Goal: Information Seeking & Learning: Learn about a topic

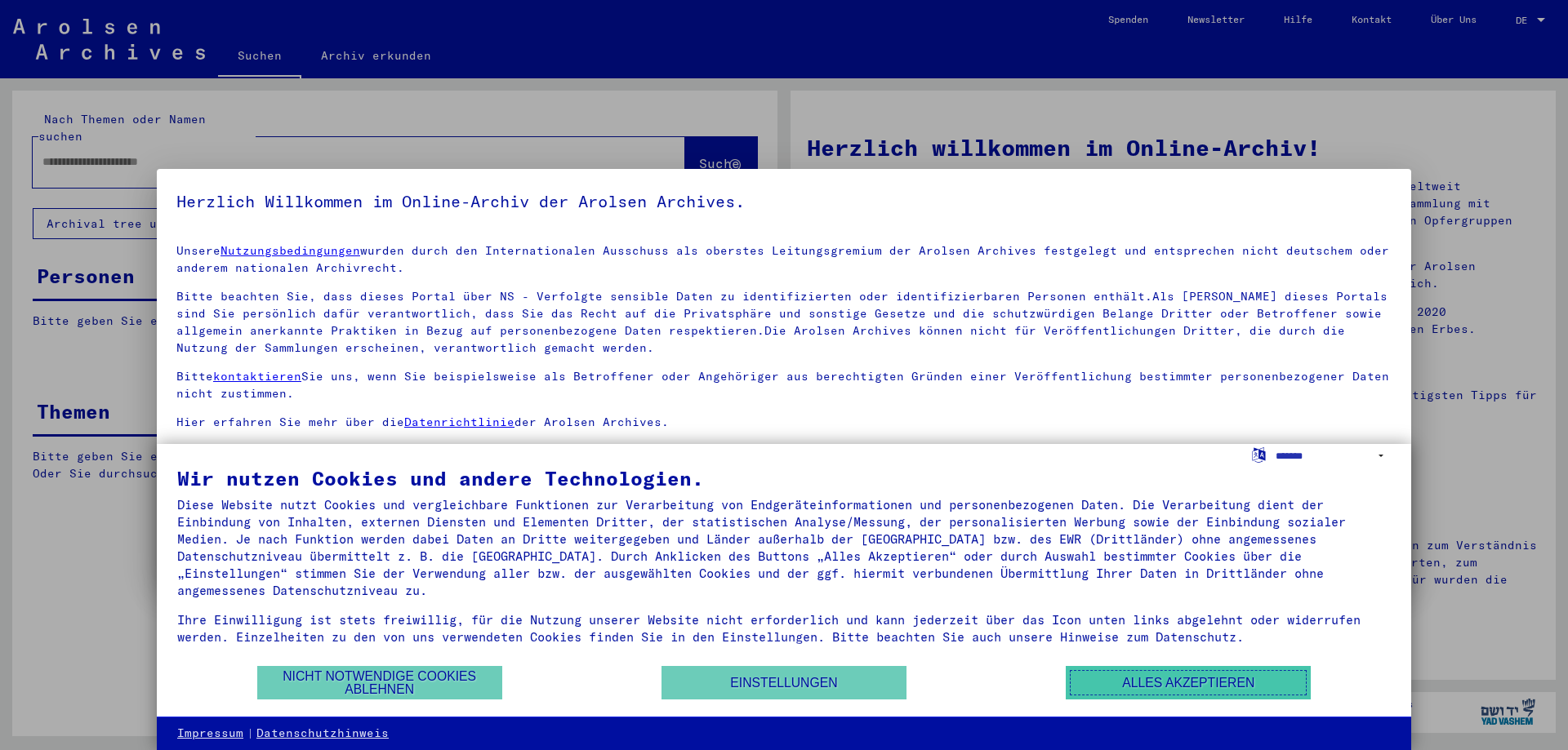
click at [1194, 681] on button "Alles akzeptieren" at bounding box center [1188, 684] width 245 height 34
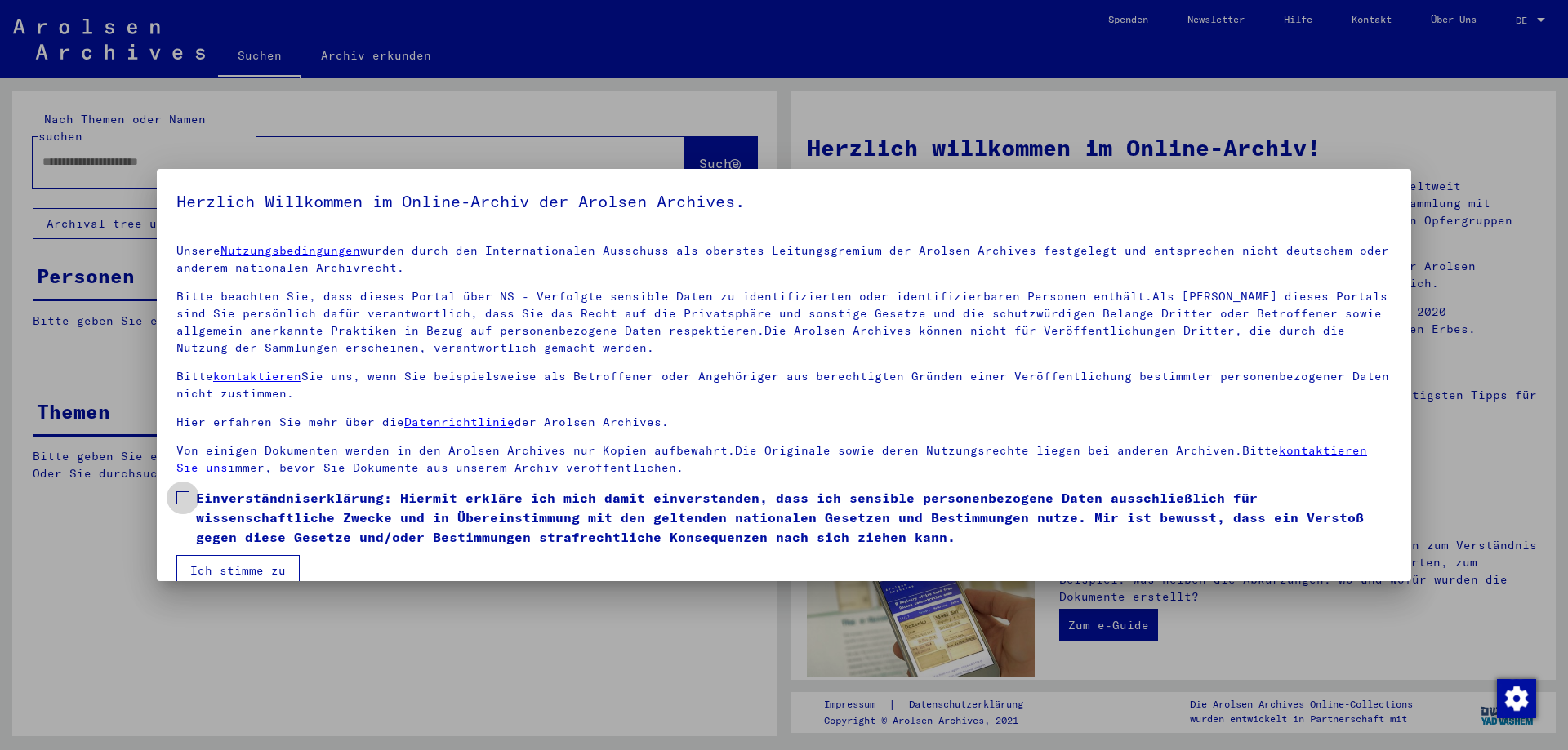
click at [177, 493] on span at bounding box center [183, 498] width 13 height 13
click at [238, 570] on button "Ich stimme zu" at bounding box center [238, 570] width 123 height 31
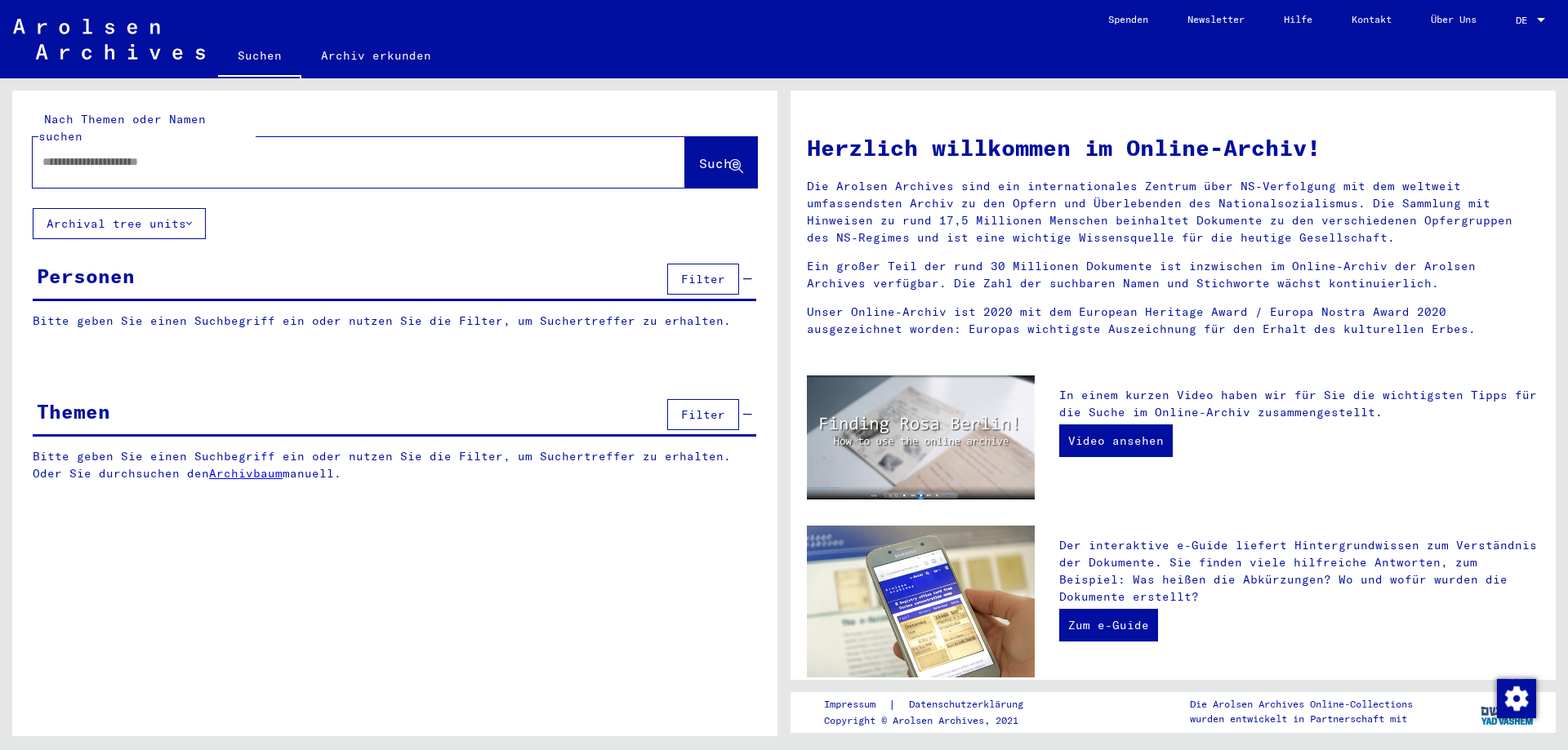
click at [350, 51] on link "Archiv erkunden" at bounding box center [376, 56] width 150 height 39
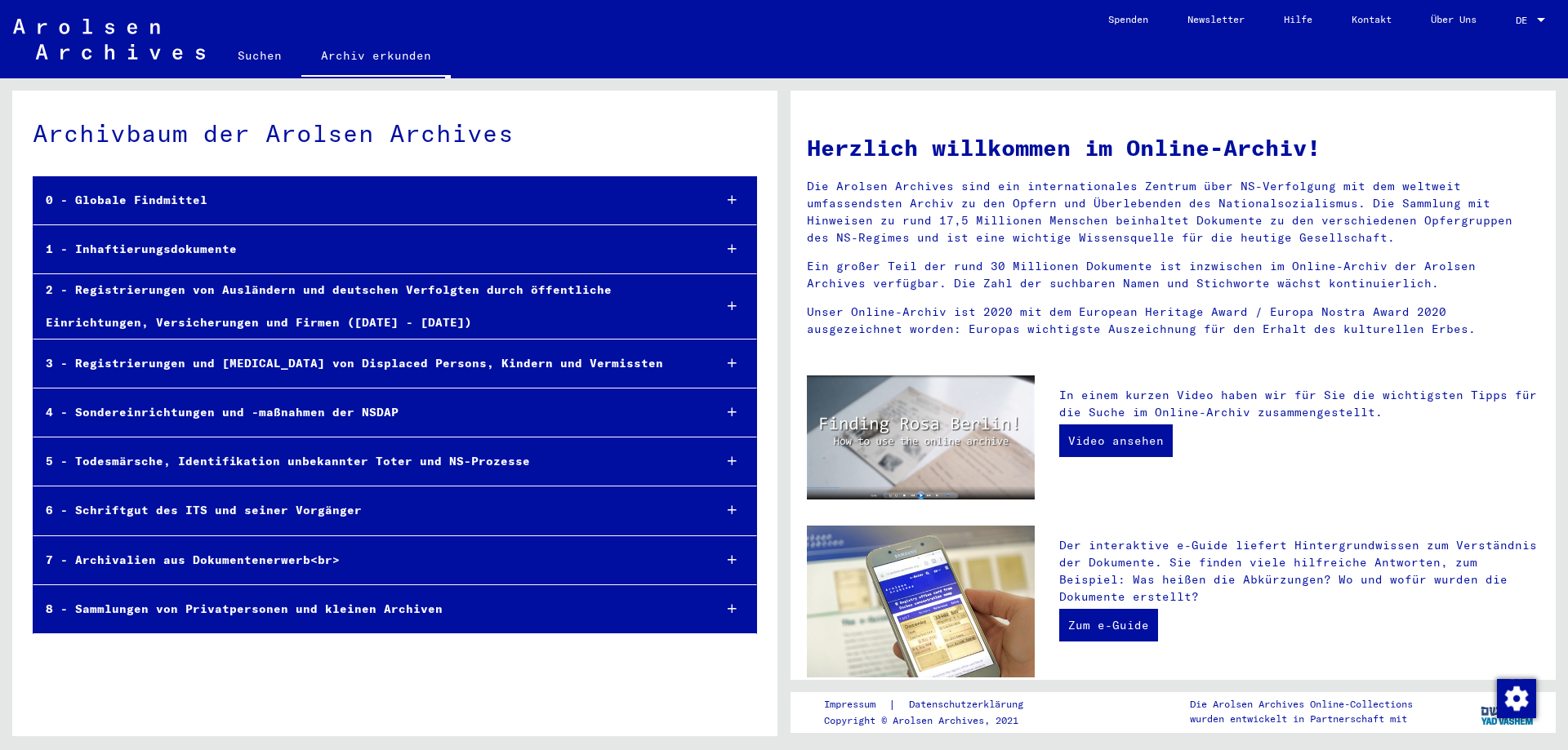
click at [120, 248] on div "1 - Inhaftierungsdokumente" at bounding box center [367, 249] width 667 height 32
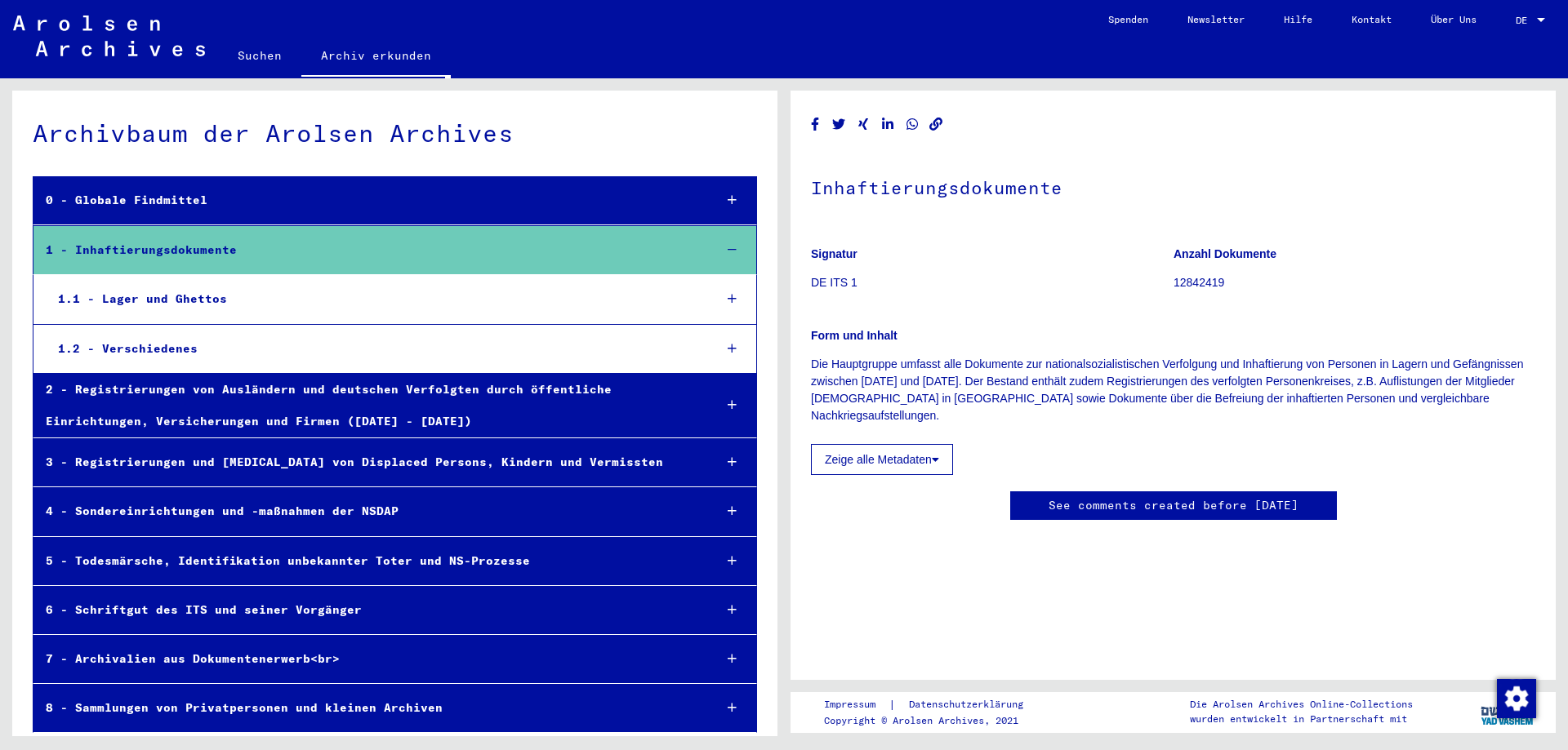
drag, startPoint x: 120, startPoint y: 347, endPoint x: 269, endPoint y: 381, distance: 152.8
click at [120, 347] on div "1.2 - Verschiedenes" at bounding box center [373, 349] width 655 height 32
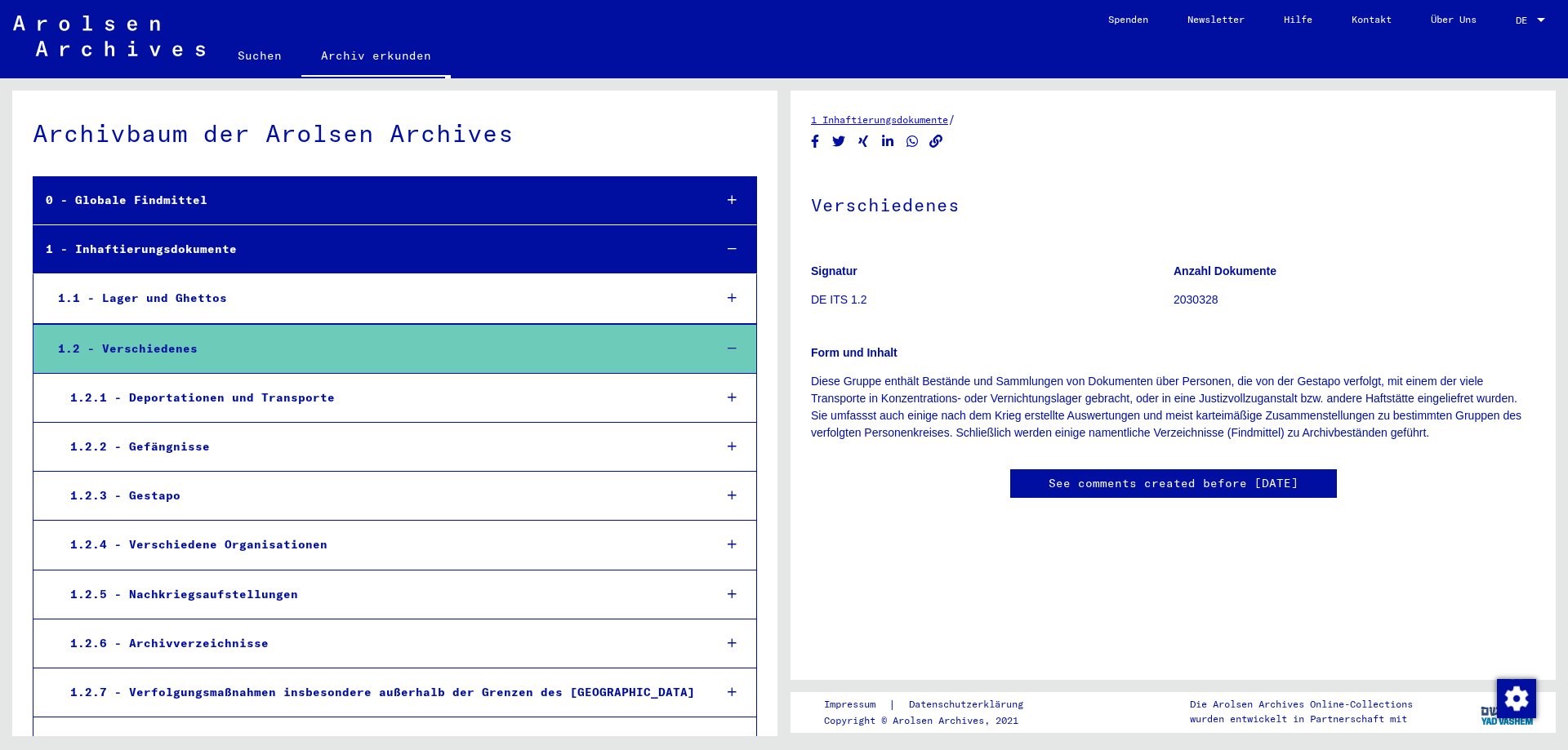
click at [138, 295] on div "1.1 - Lager und Ghettos" at bounding box center [373, 299] width 655 height 32
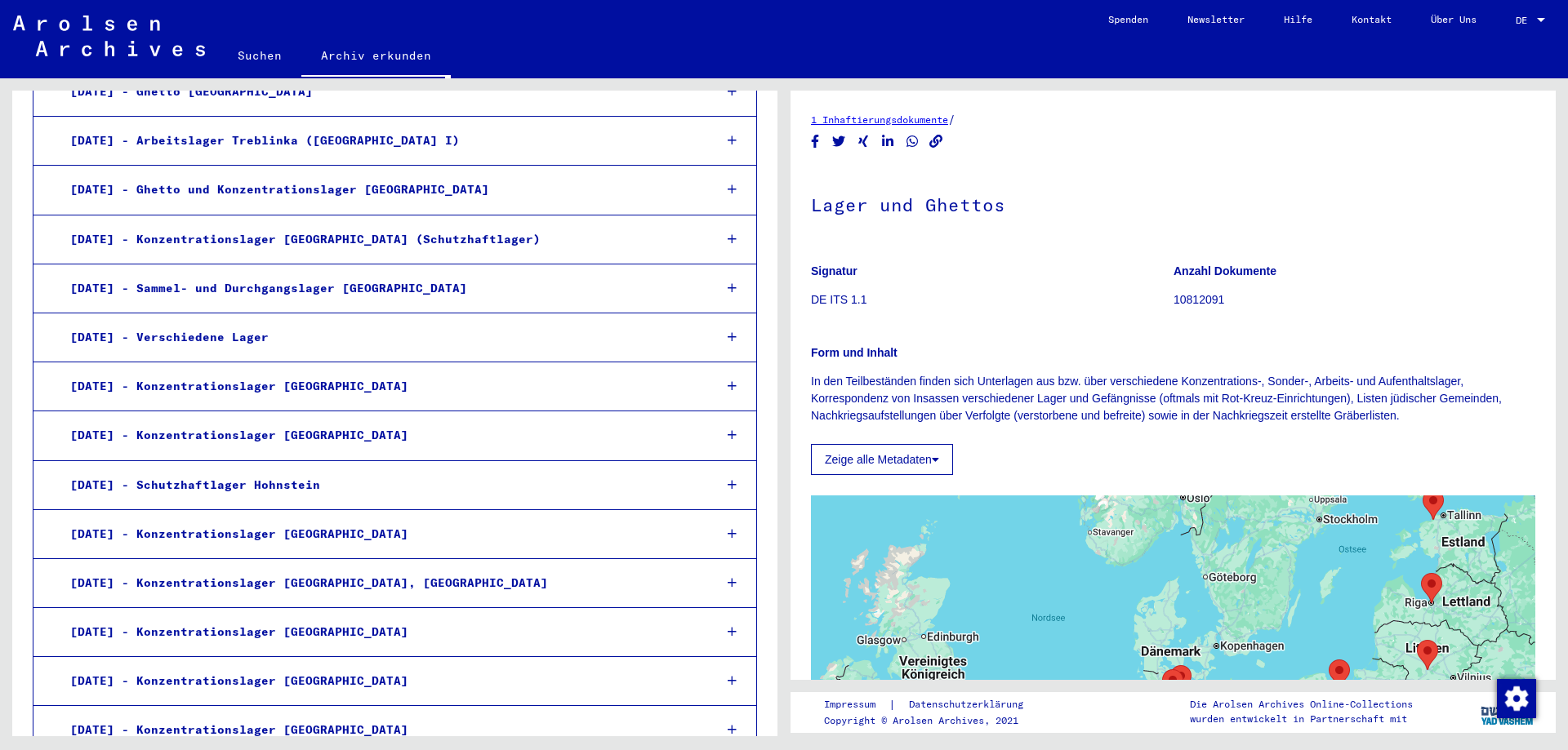
scroll to position [2205, 0]
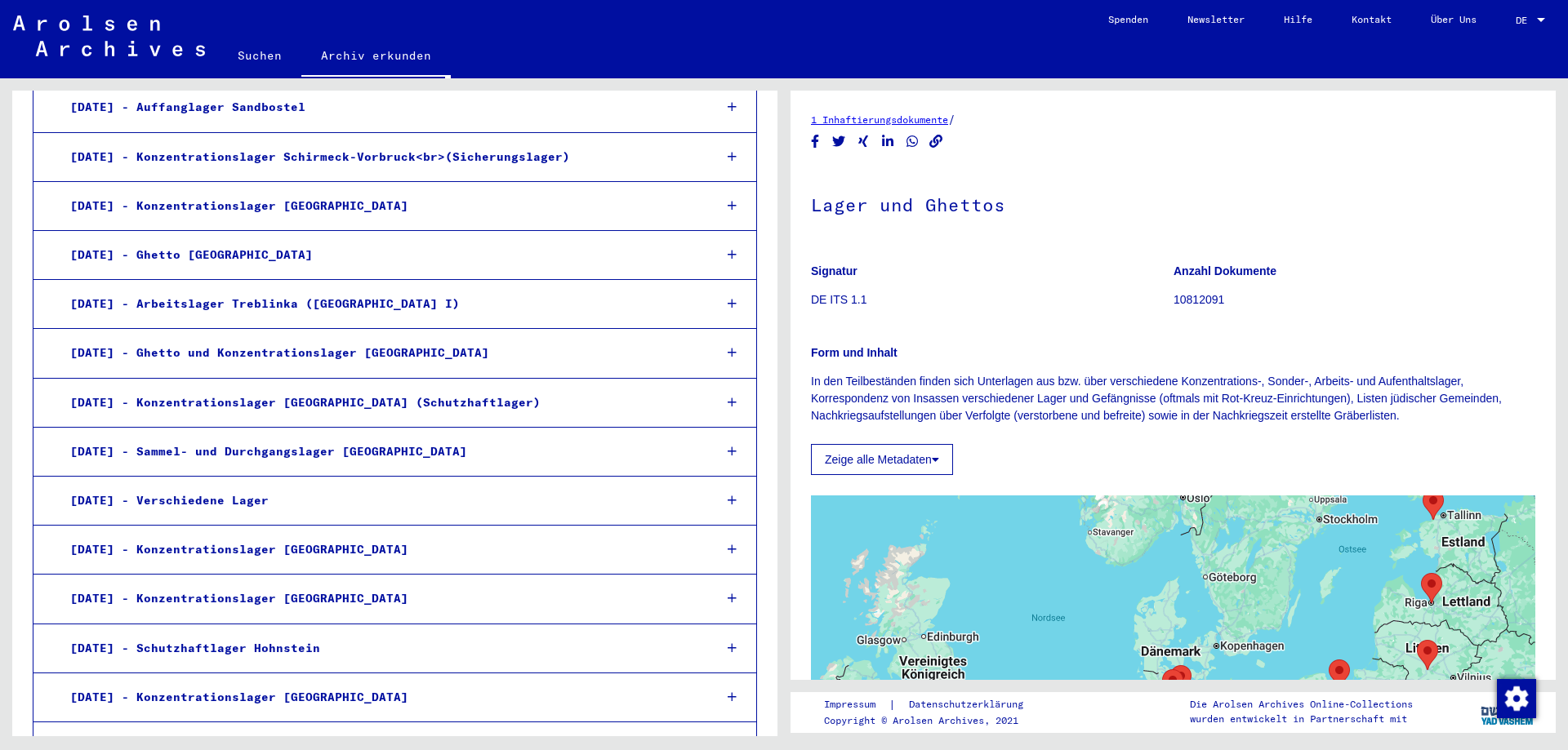
click at [139, 239] on div "[DATE] - Ghetto [GEOGRAPHIC_DATA]" at bounding box center [378, 255] width 643 height 32
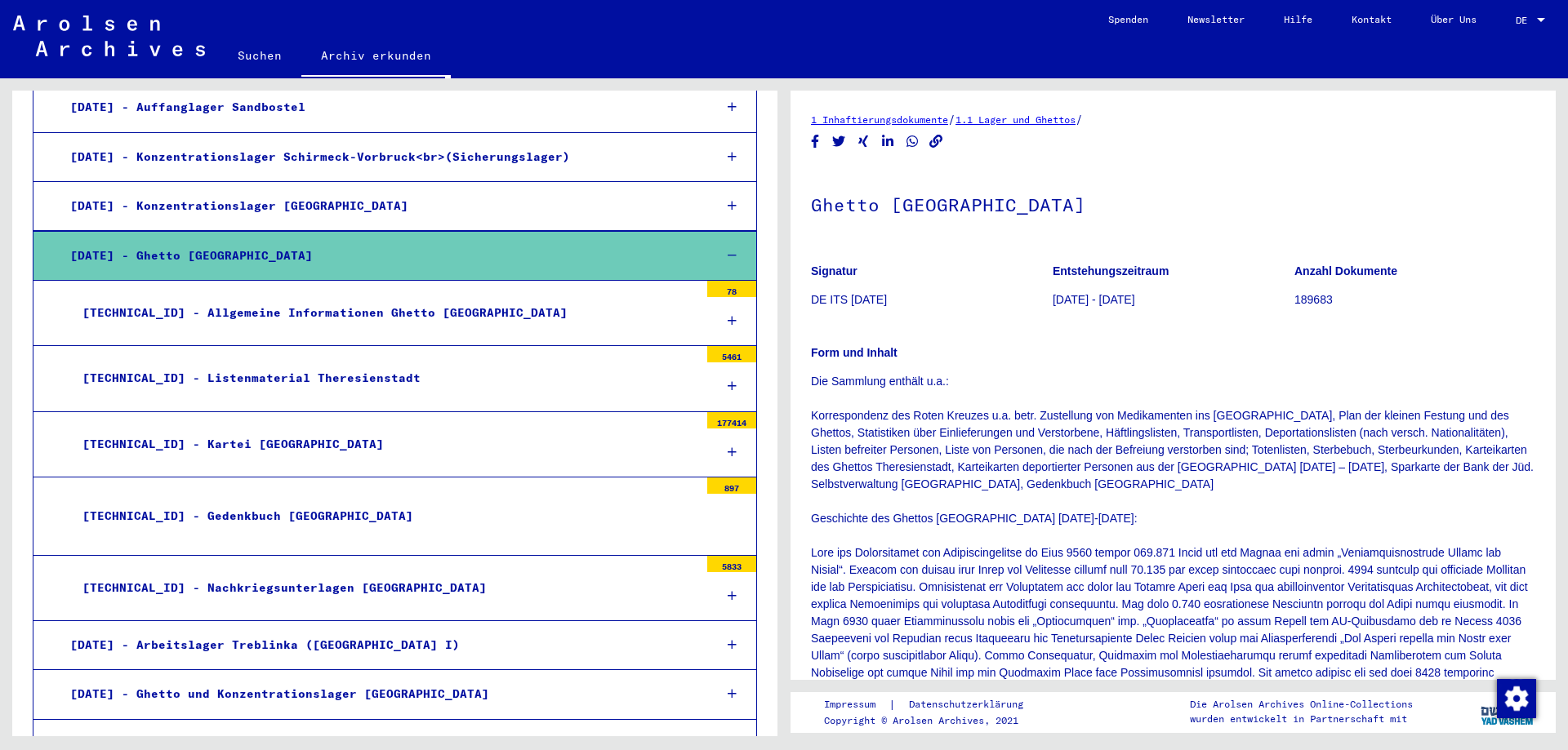
click at [433, 363] on div "[TECHNICAL_ID] - Listenmaterial Theresienstadt" at bounding box center [384, 379] width 628 height 32
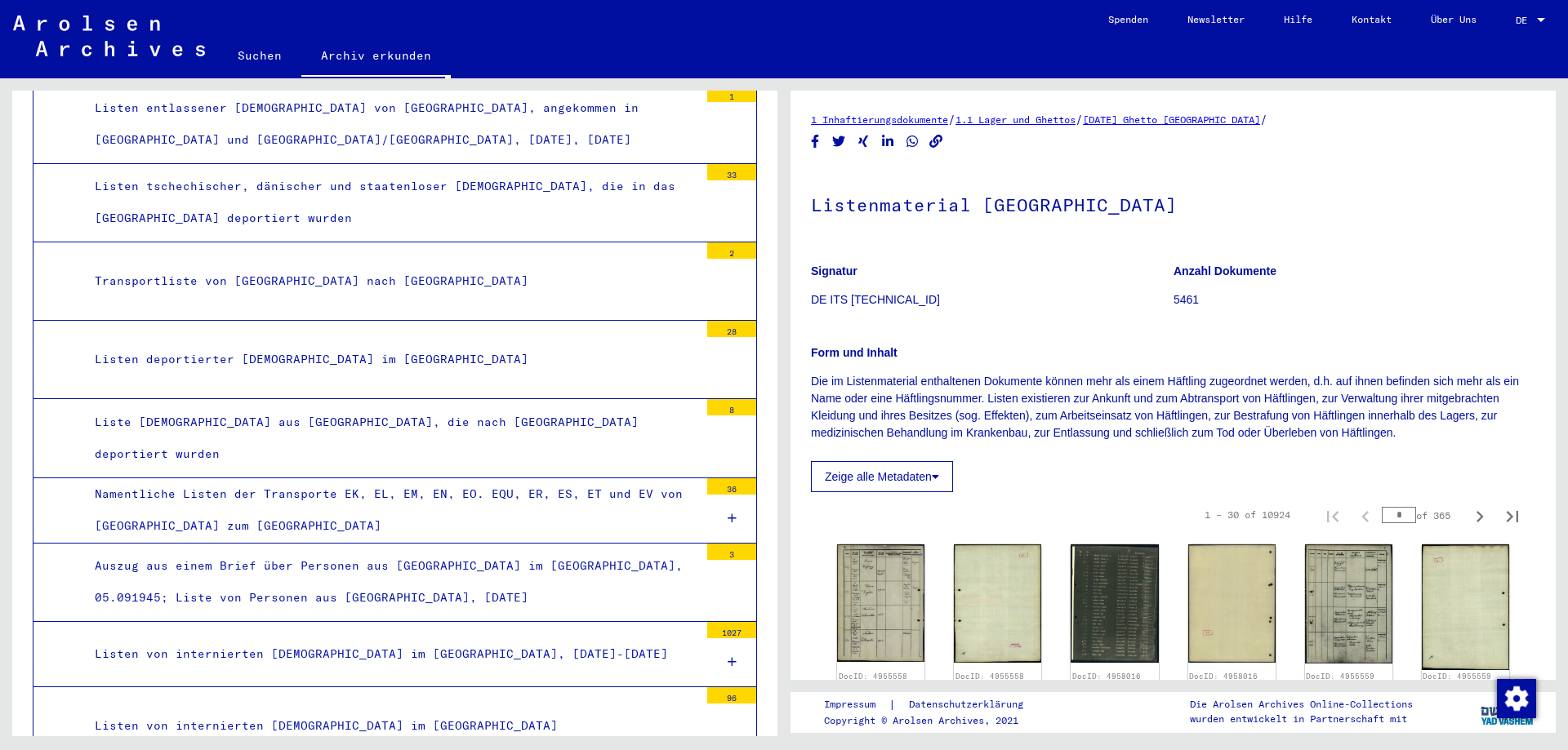
scroll to position [2694, 0]
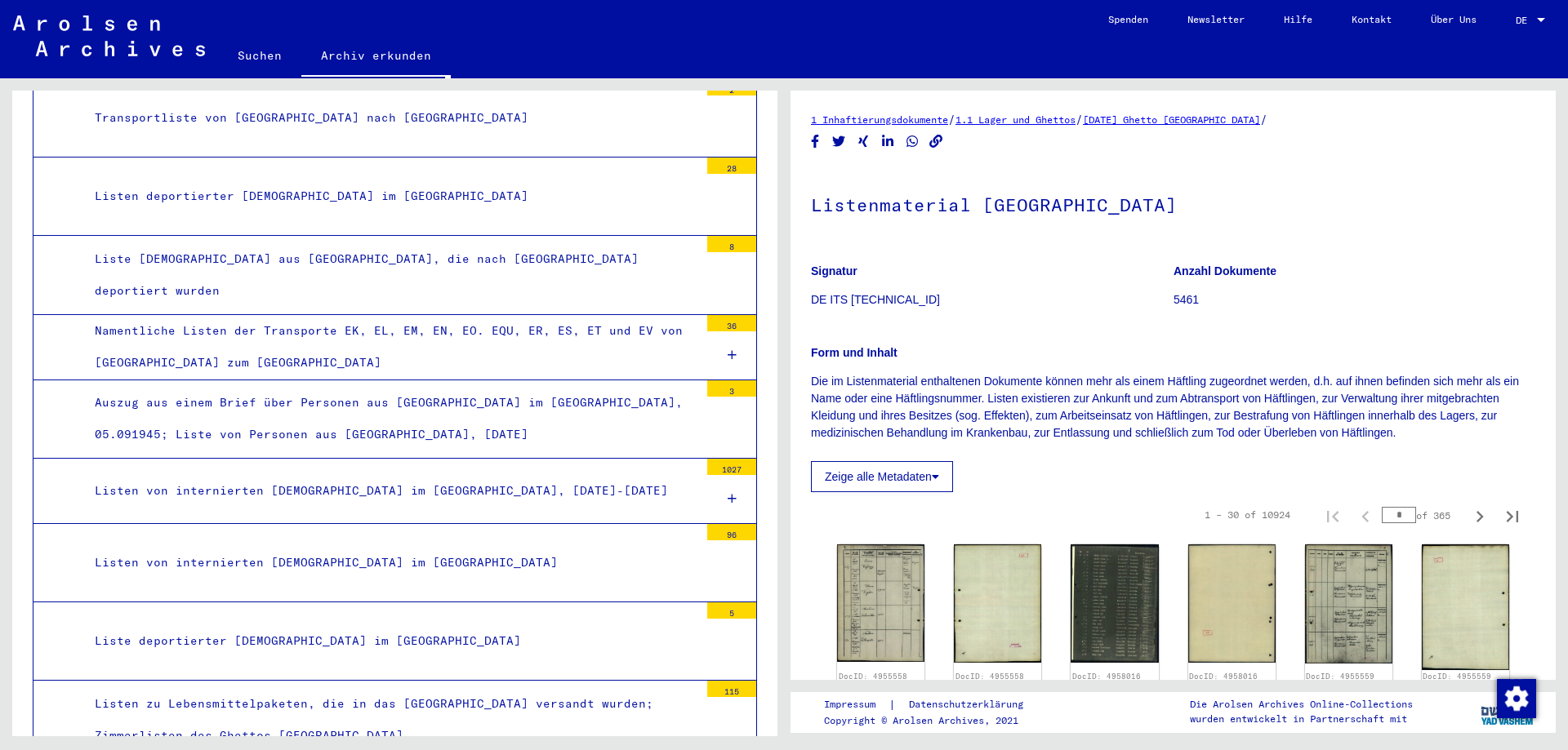
click at [249, 316] on div "Namentliche Listen der Transporte EK, EL, EM, EN, EO. EQU, ER, ES, ET und EV vo…" at bounding box center [390, 348] width 616 height 64
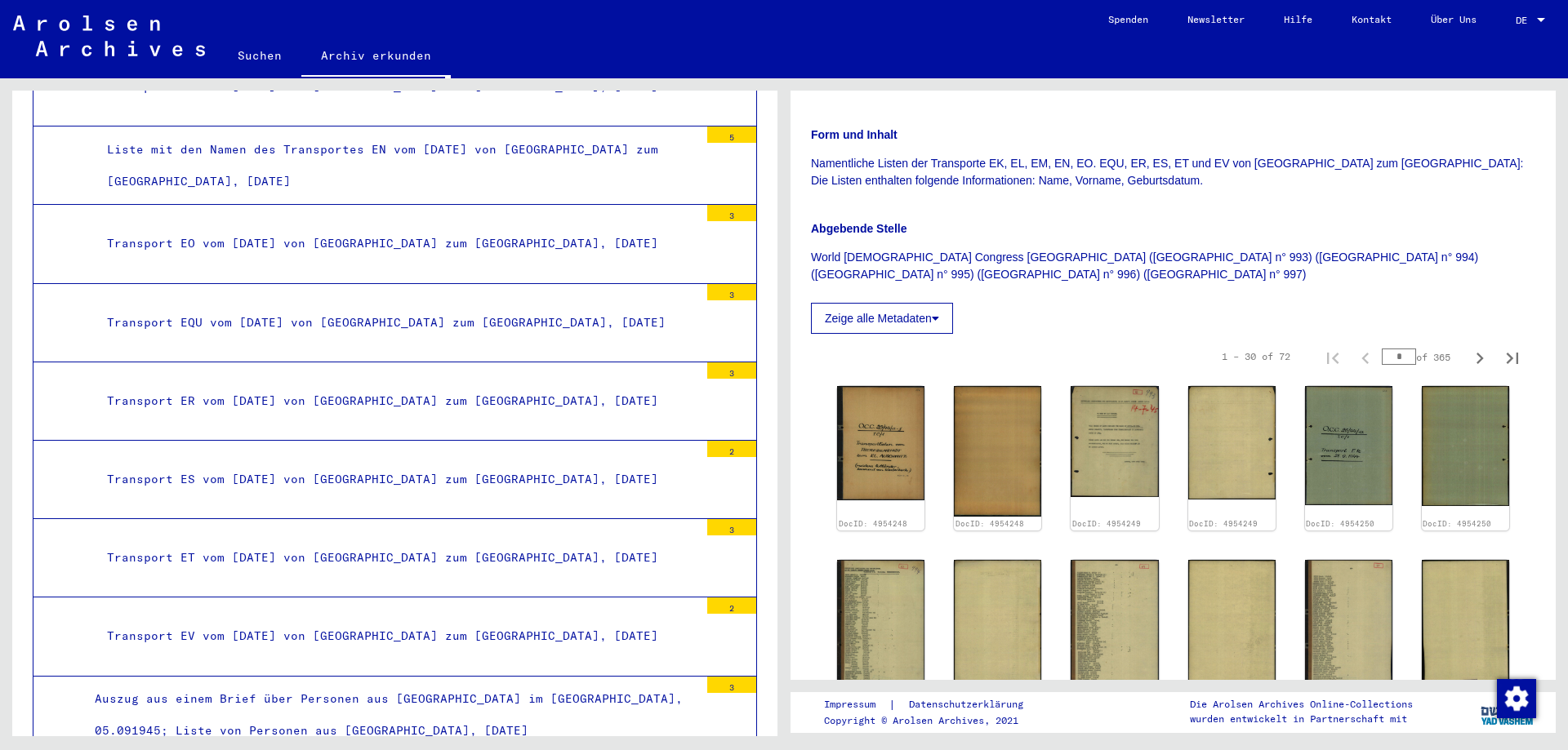
scroll to position [3020, 0]
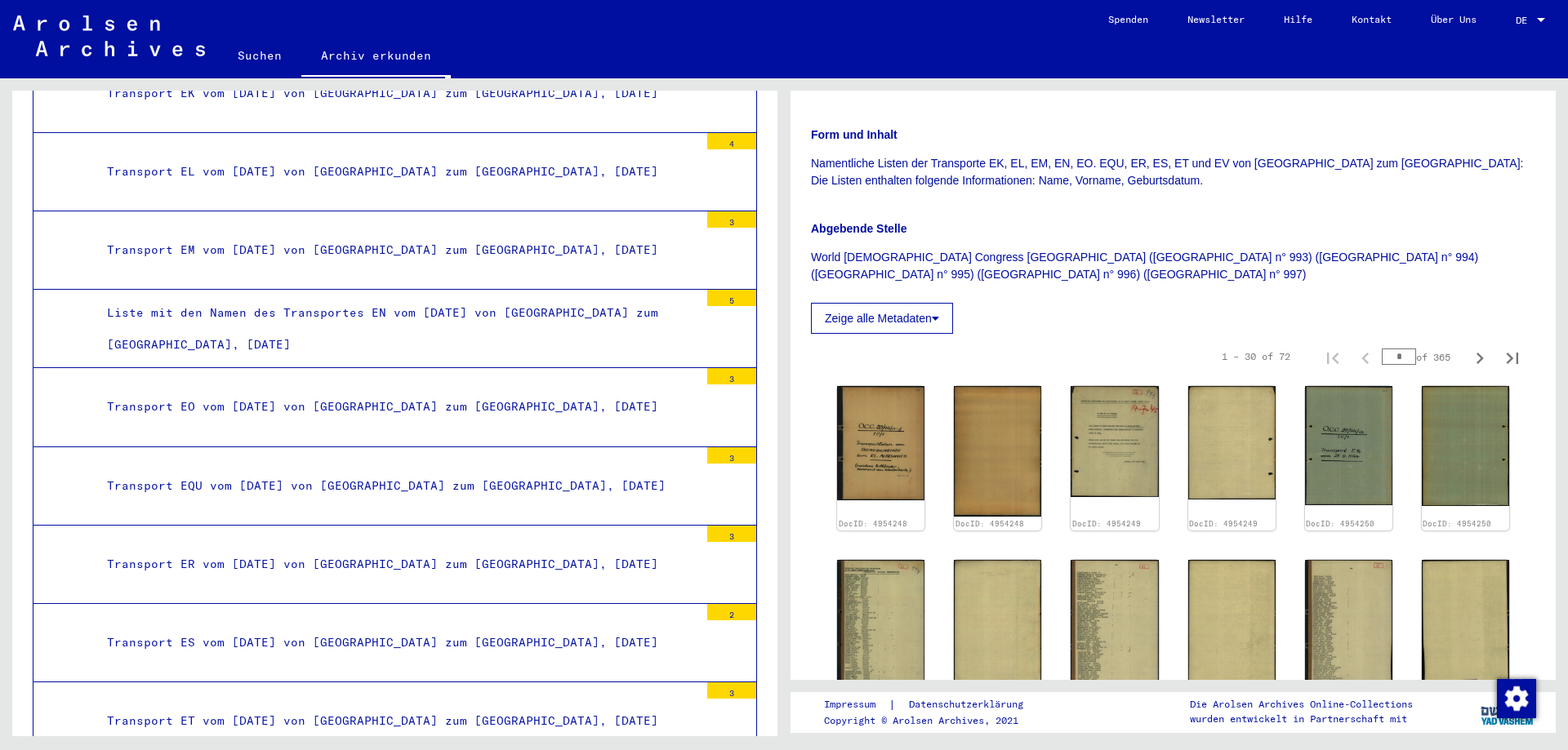
click at [299, 471] on div "Transport EQU vom [DATE] von [GEOGRAPHIC_DATA] zum [GEOGRAPHIC_DATA], [DATE]" at bounding box center [397, 487] width 605 height 32
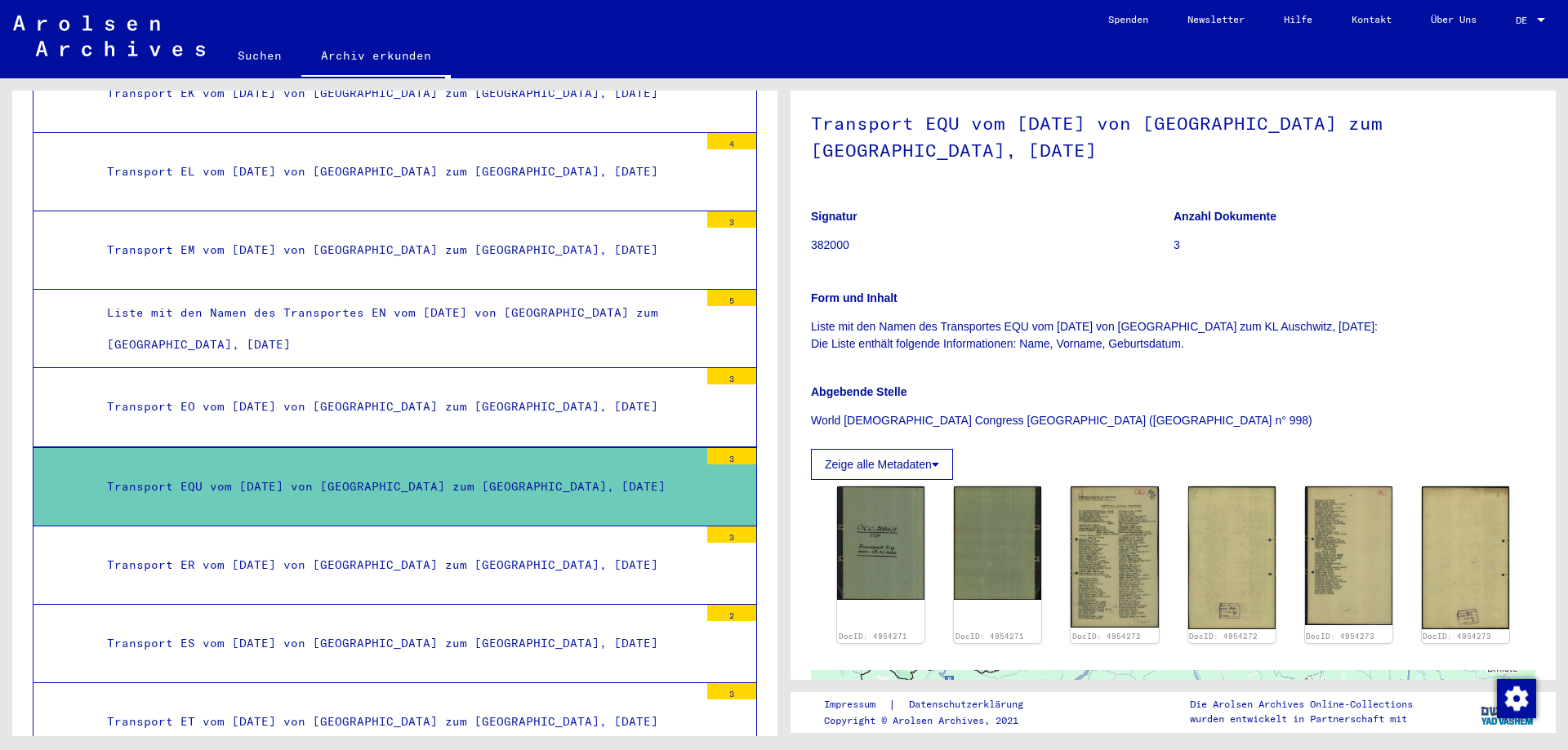
scroll to position [245, 0]
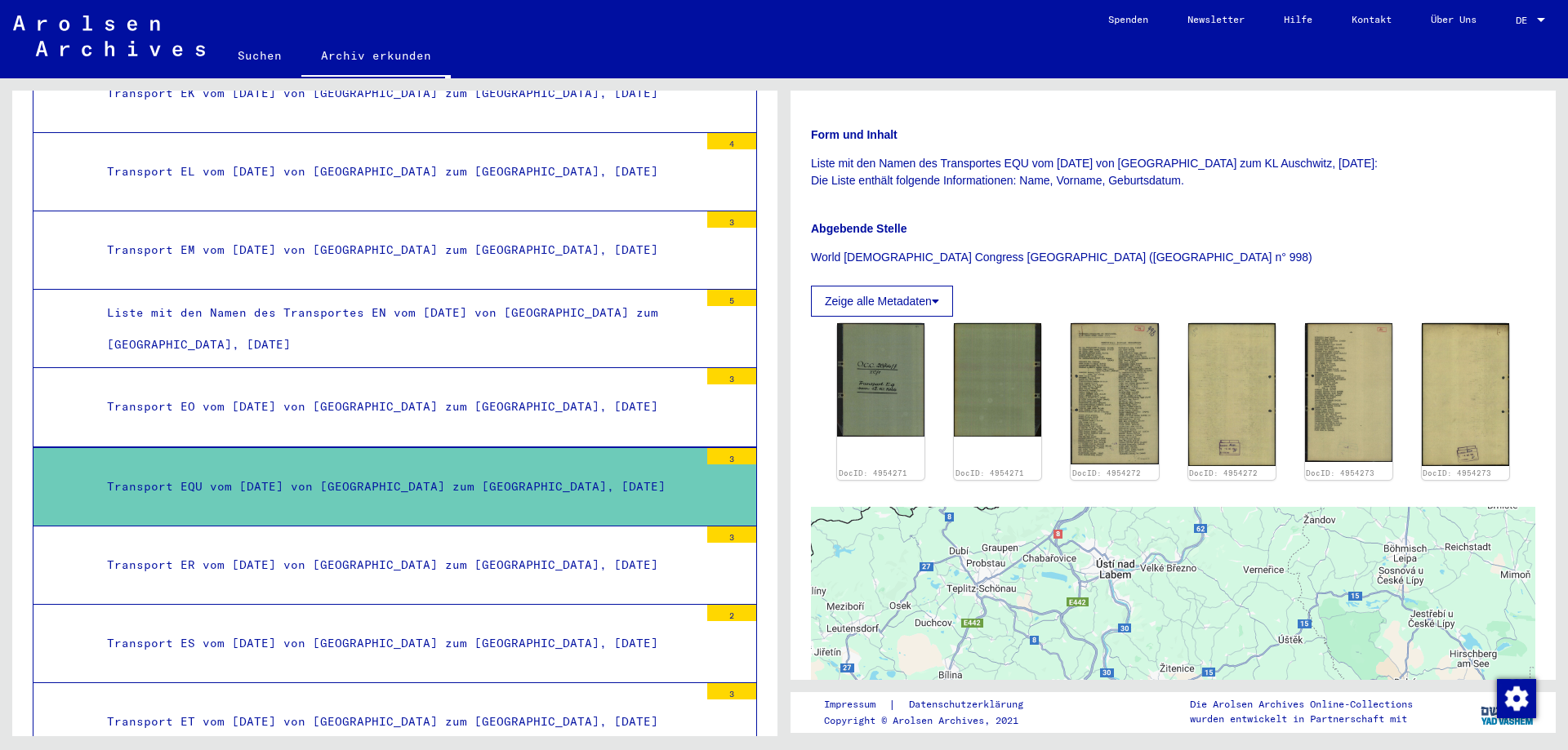
drag, startPoint x: 340, startPoint y: 543, endPoint x: 355, endPoint y: 535, distance: 17.0
click at [341, 550] on div "Transport ER vom [DATE] von [GEOGRAPHIC_DATA] zum [GEOGRAPHIC_DATA], [DATE]" at bounding box center [397, 566] width 605 height 32
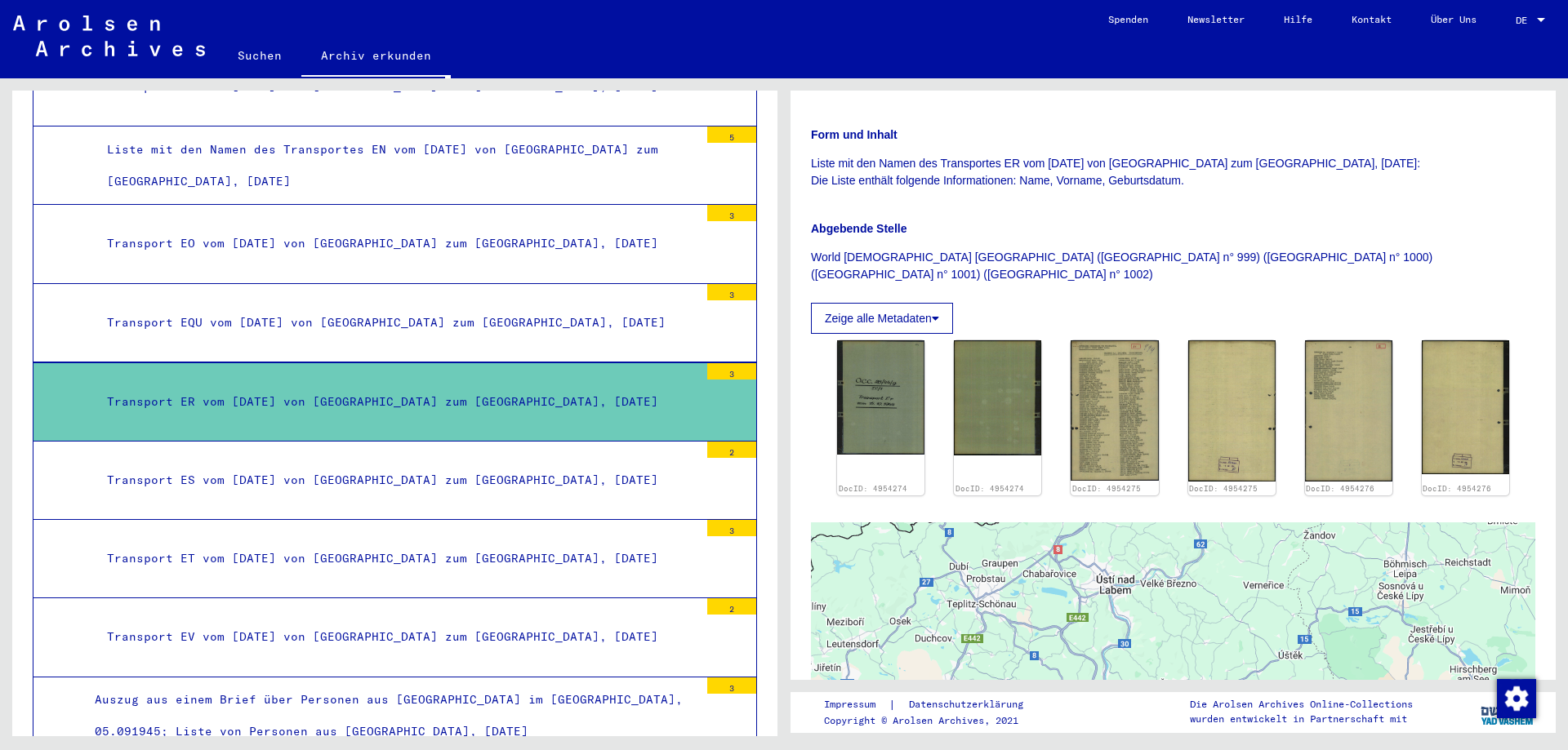
scroll to position [3264, 0]
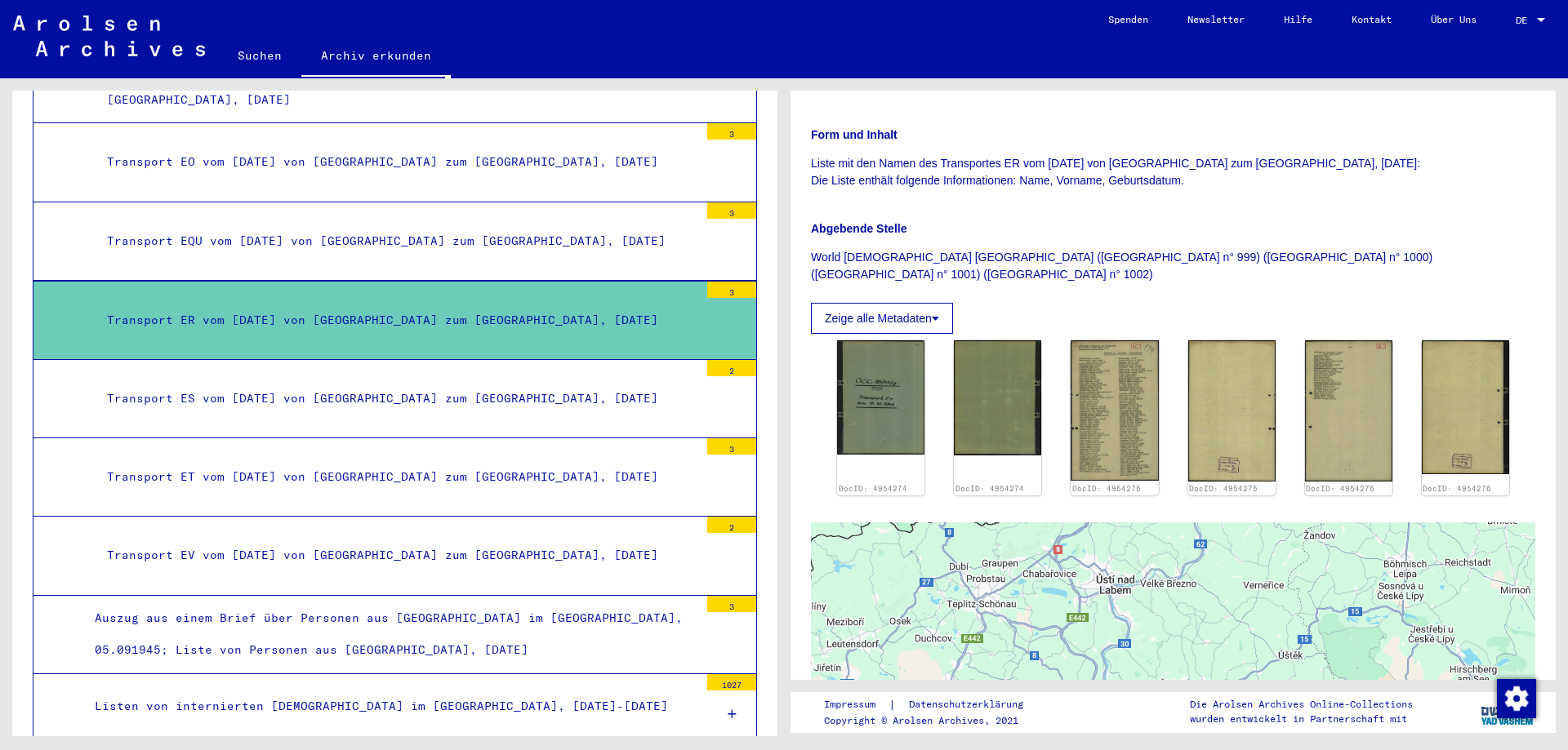
click at [463, 540] on div "Transport EV vom [DATE] von [GEOGRAPHIC_DATA] zum [GEOGRAPHIC_DATA], [DATE]" at bounding box center [397, 556] width 605 height 32
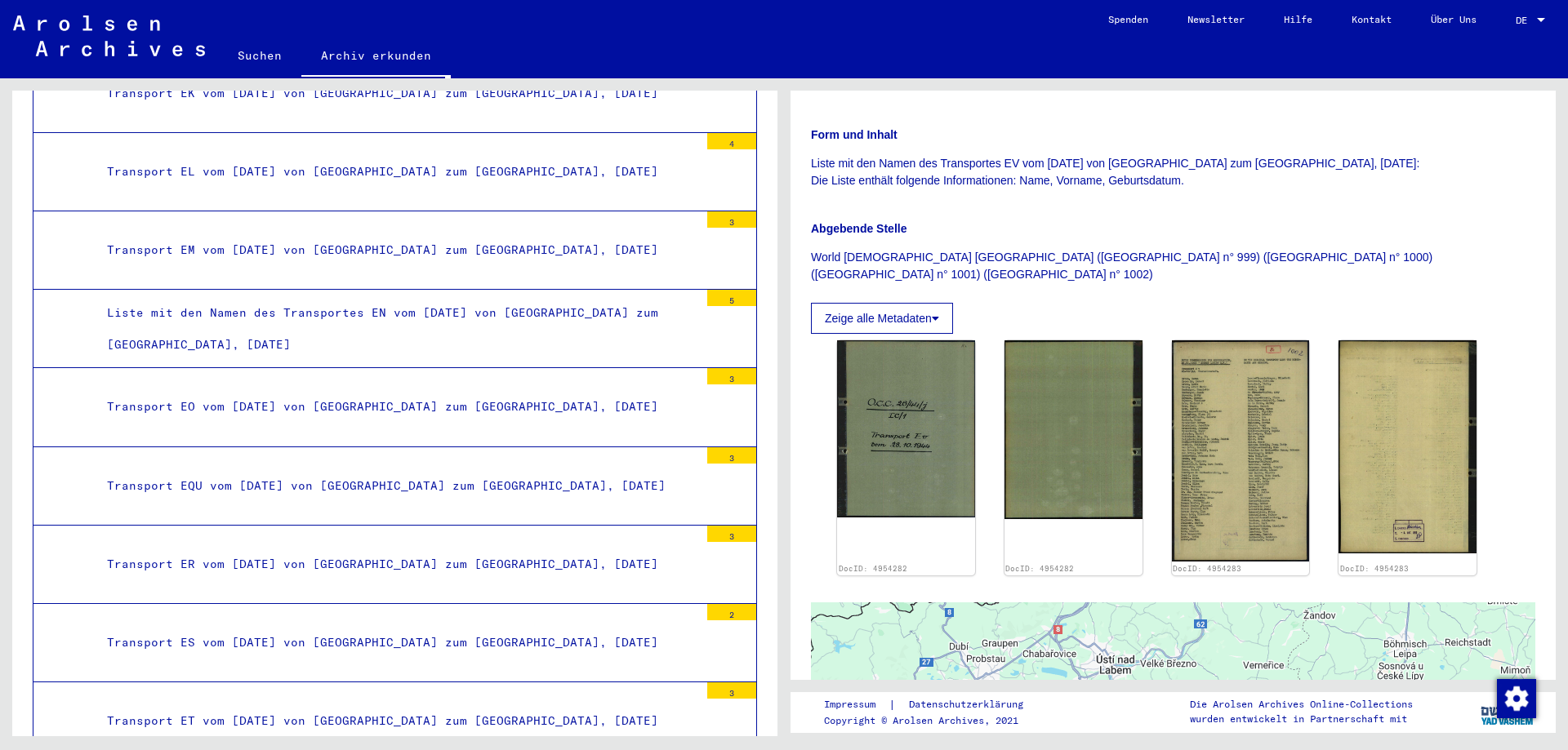
scroll to position [2855, 0]
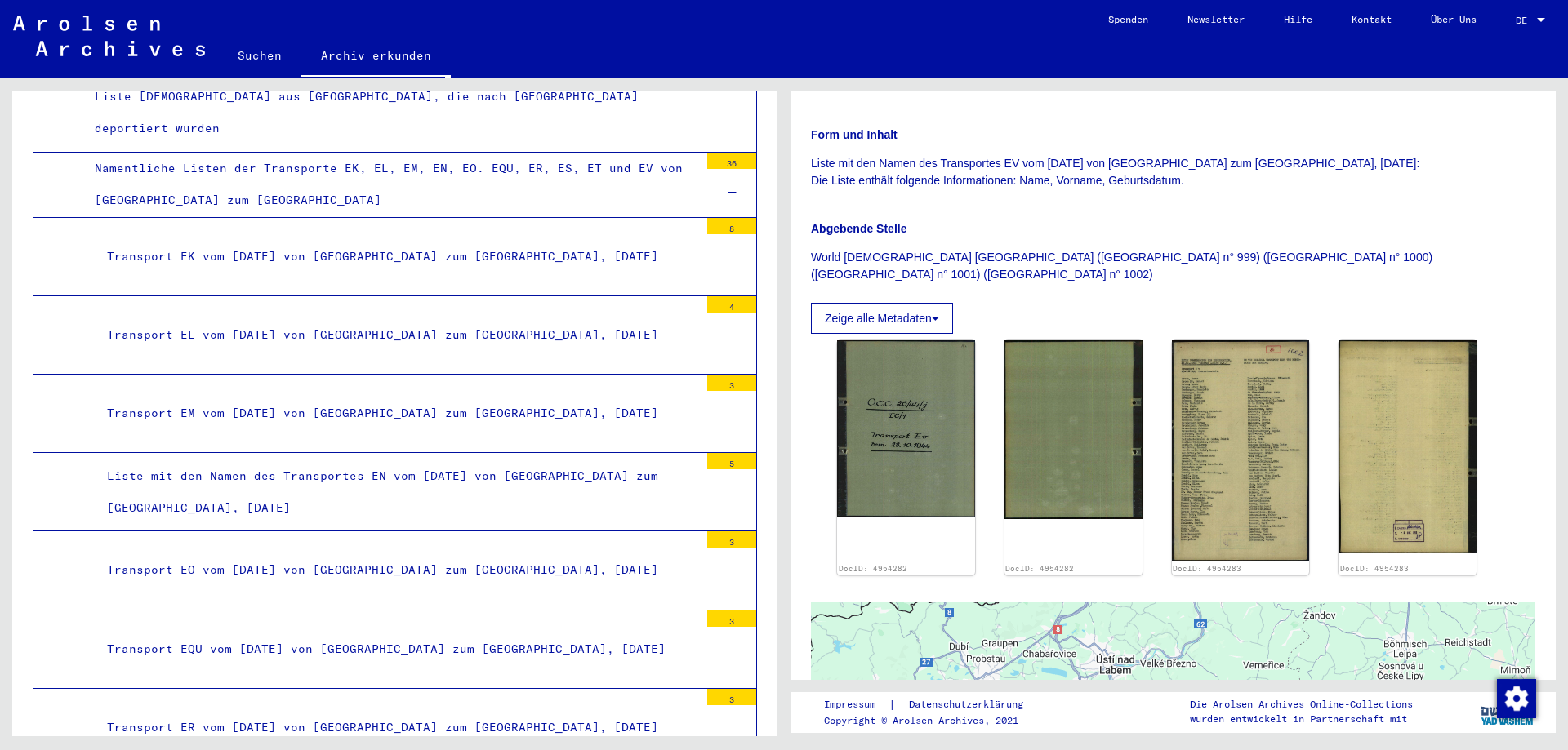
click at [428, 460] on div "Liste mit den Namen des Transportes EN vom [DATE] von [GEOGRAPHIC_DATA] zum [GE…" at bounding box center [397, 492] width 605 height 64
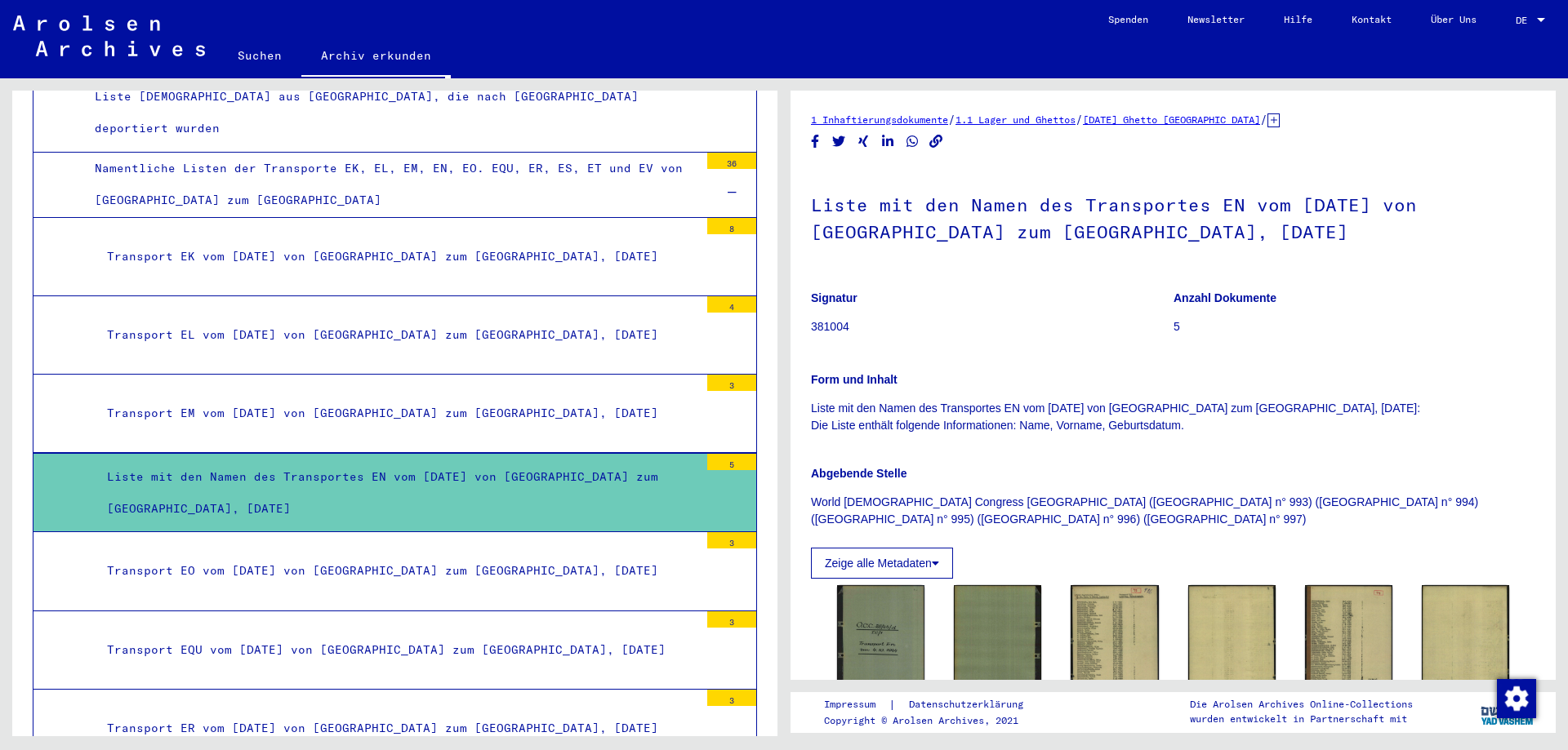
scroll to position [2692, 0]
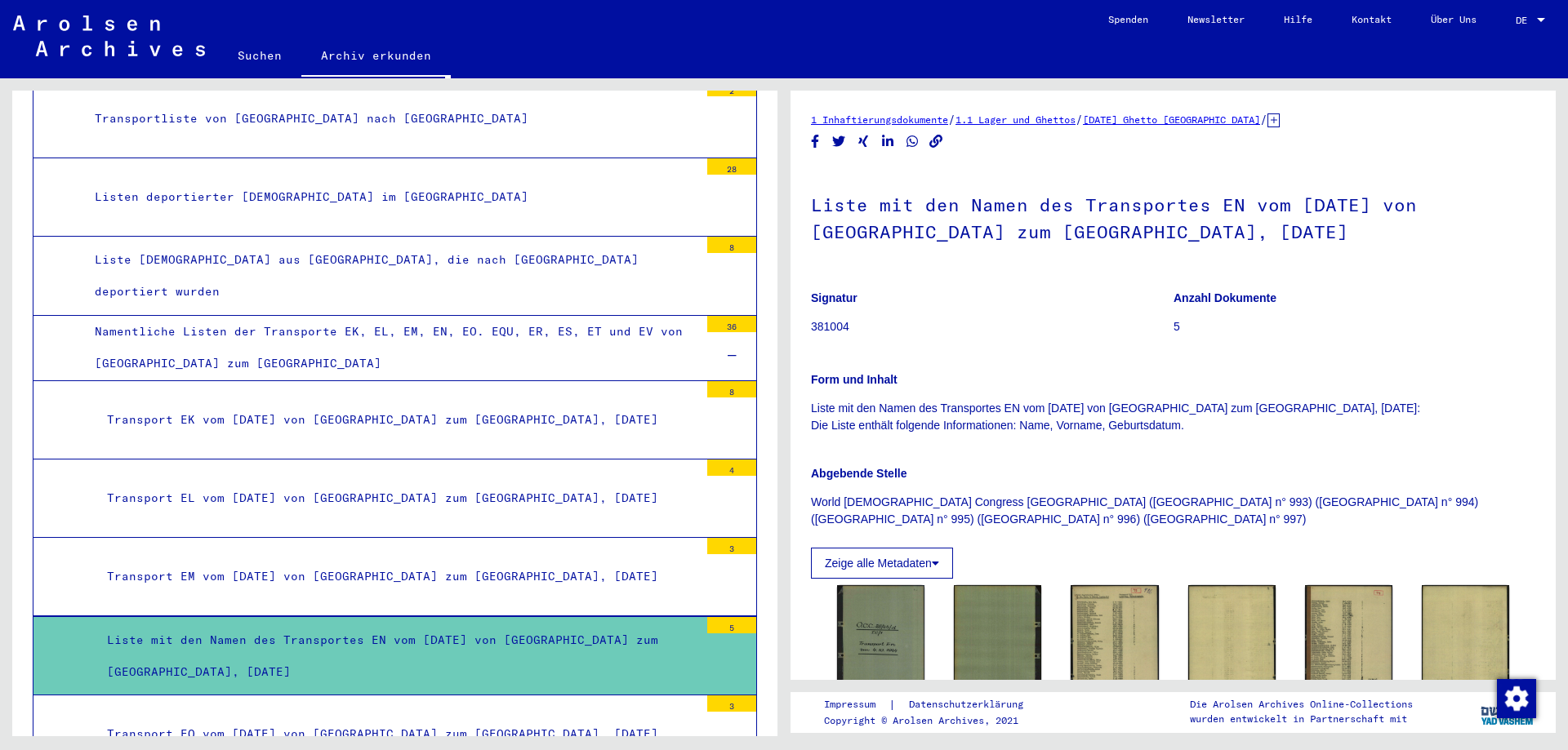
click at [344, 316] on div "Namentliche Listen der Transporte EK, EL, EM, EN, EO. EQU, ER, ES, ET und EV vo…" at bounding box center [390, 348] width 616 height 64
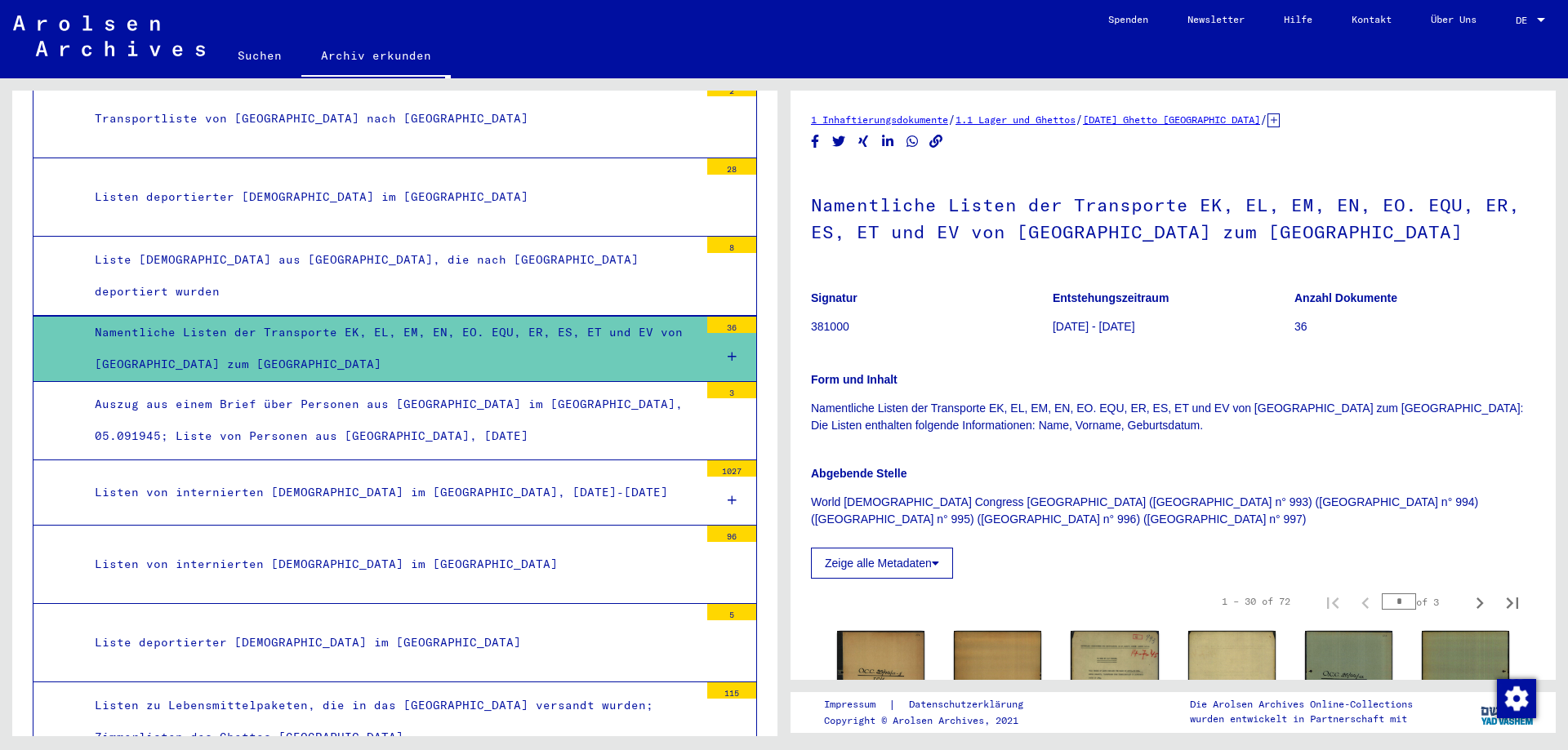
click at [713, 333] on div at bounding box center [731, 357] width 49 height 48
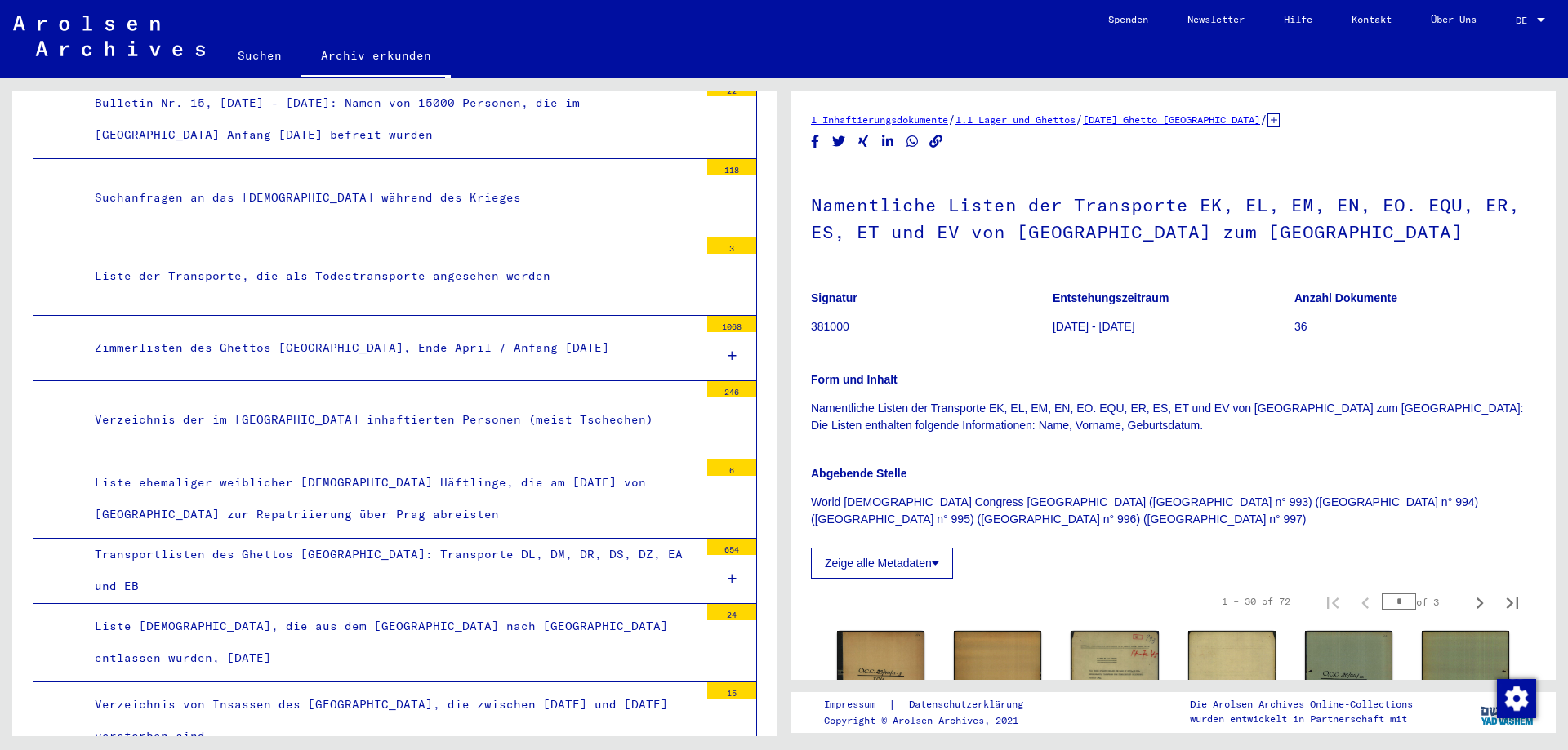
scroll to position [5958, 0]
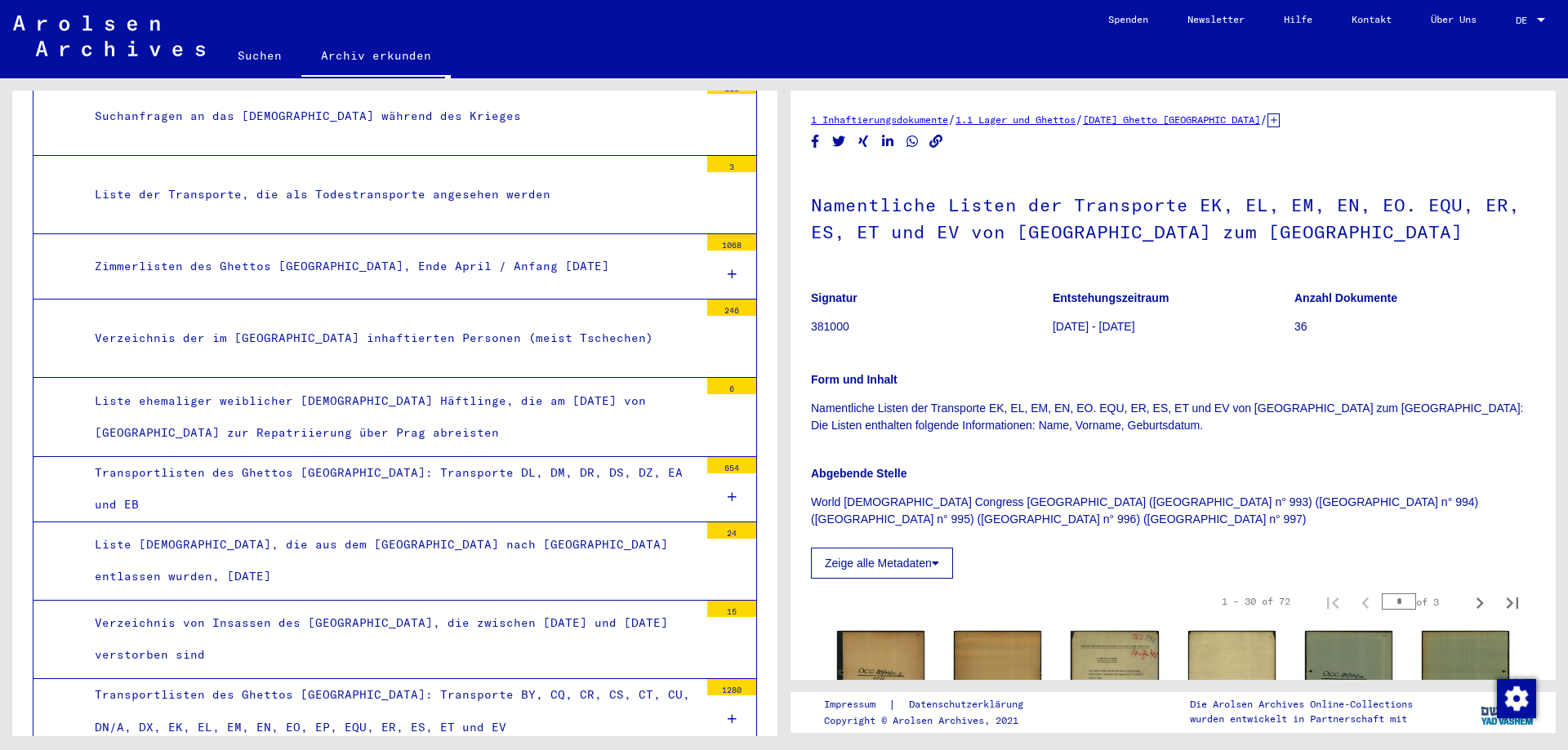
click at [380, 457] on div "Transportlisten des Ghettos [GEOGRAPHIC_DATA]: Transporte DL, DM, DR, DS, DZ, E…" at bounding box center [390, 489] width 616 height 64
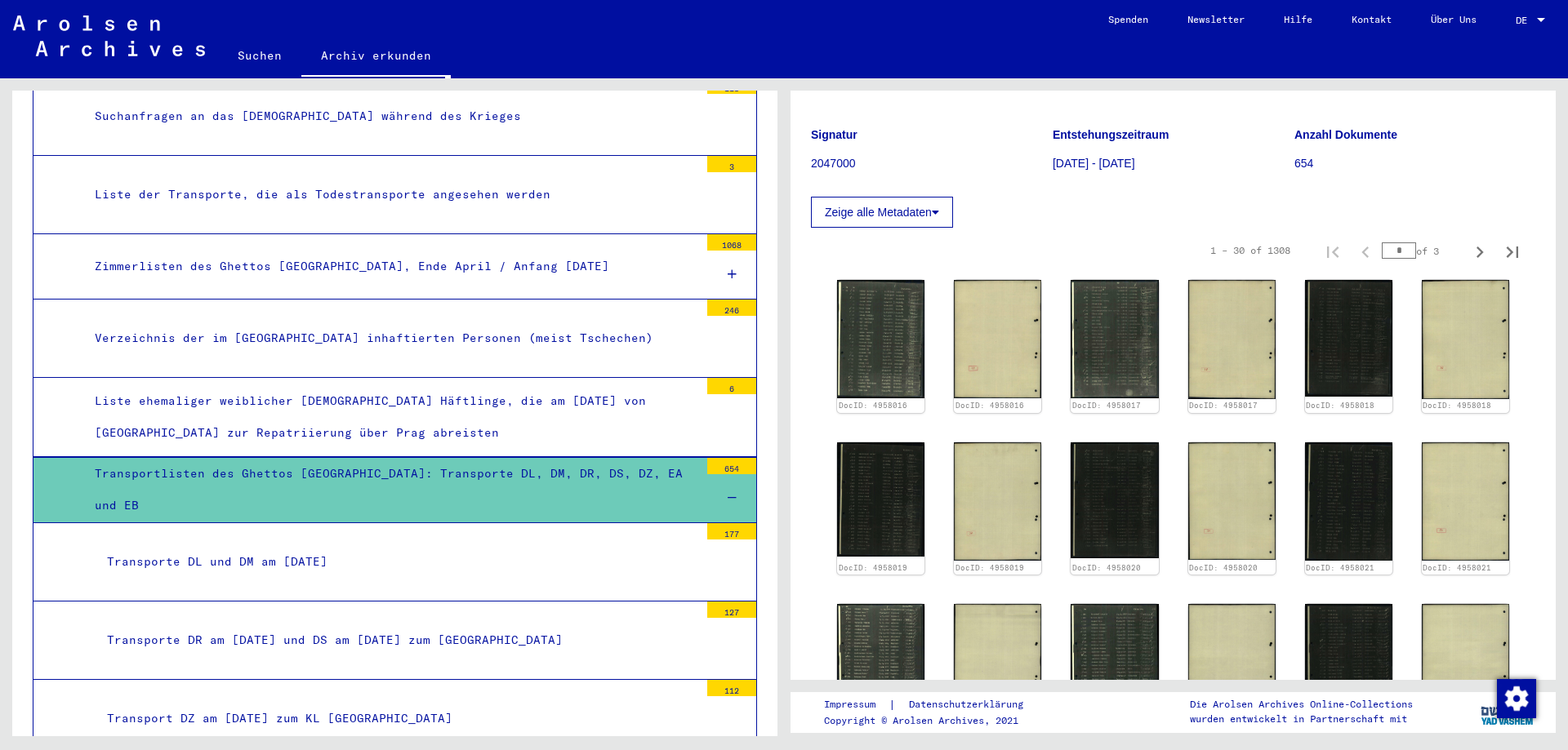
scroll to position [82, 0]
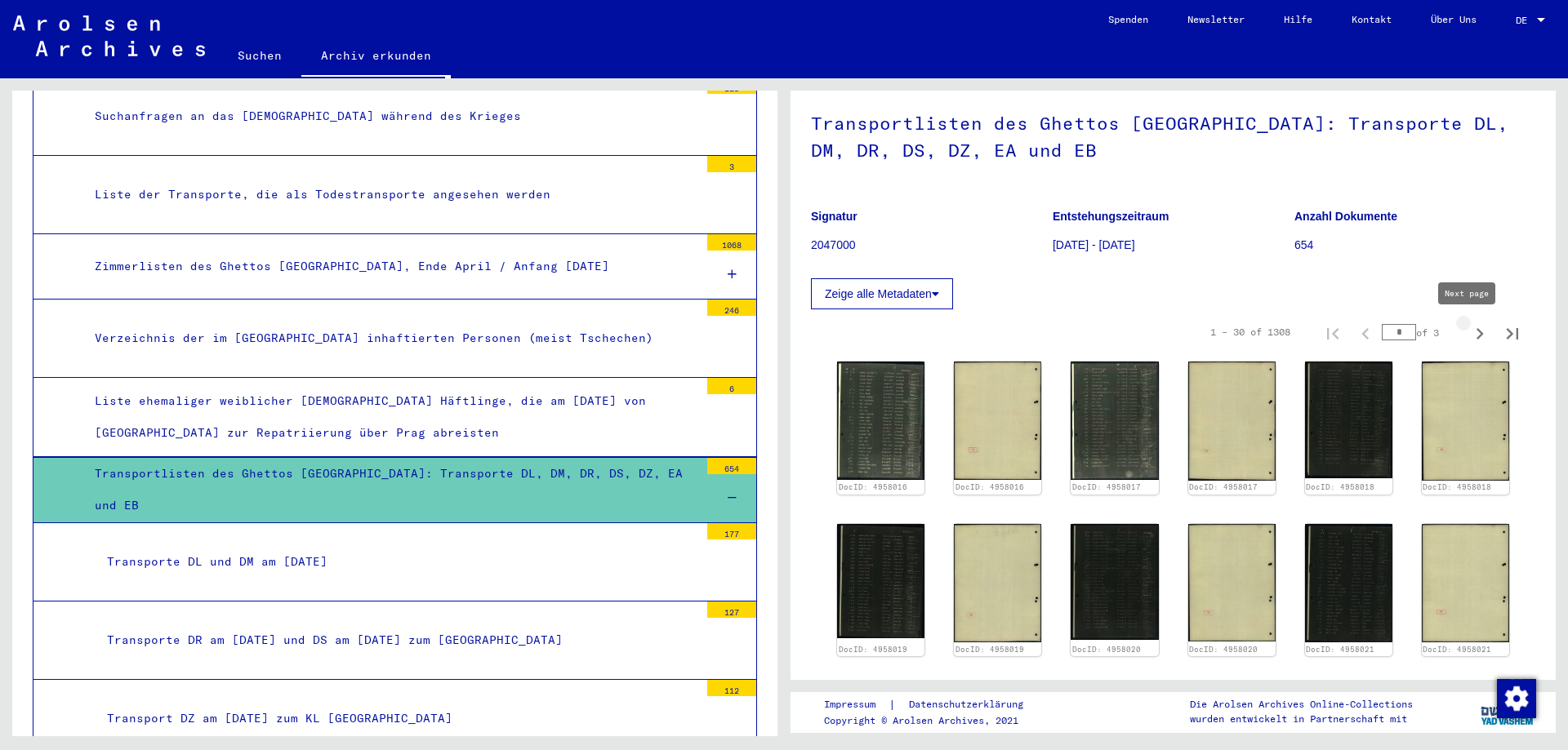
click at [1468, 334] on icon "Next page" at bounding box center [1479, 334] width 23 height 23
type input "*"
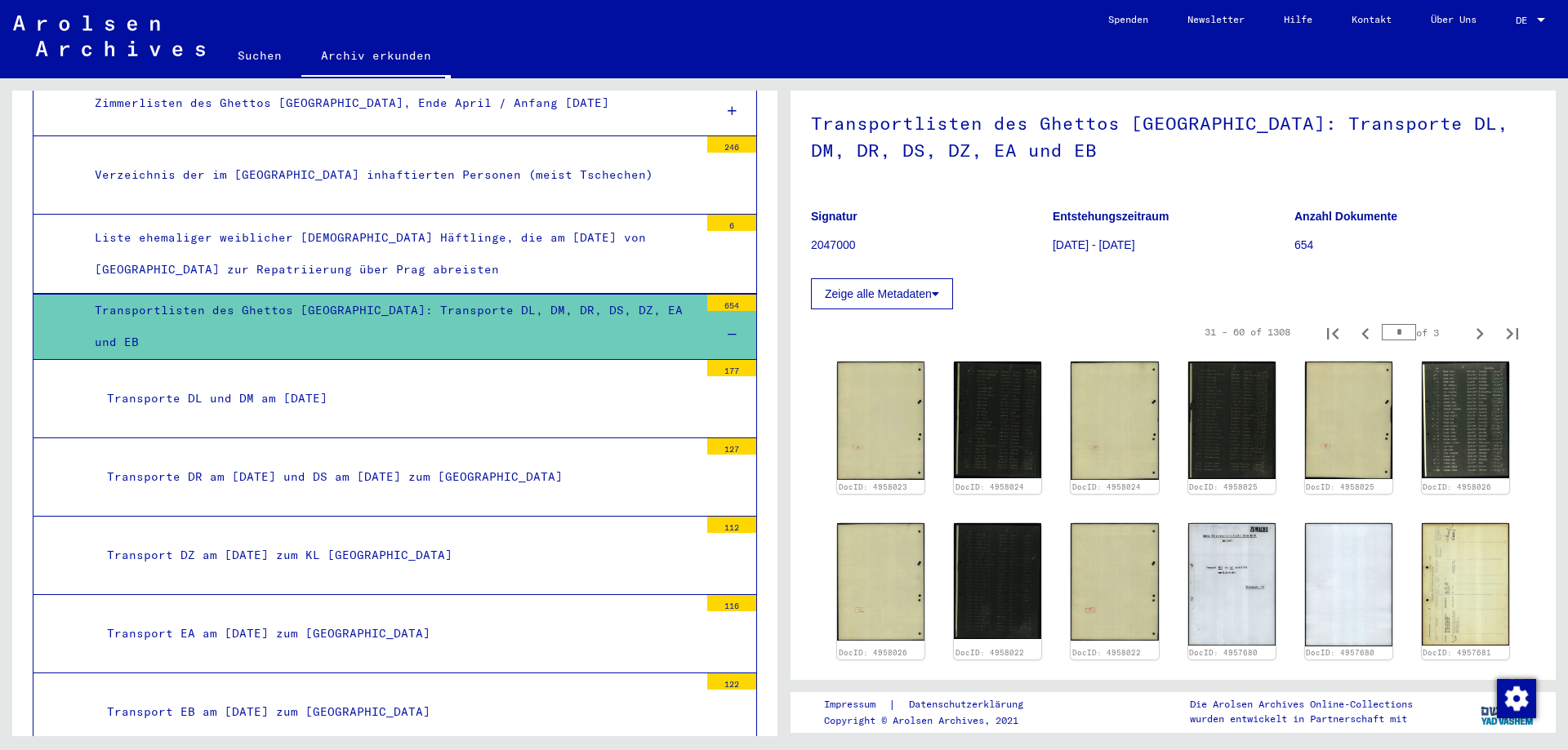
scroll to position [6285, 0]
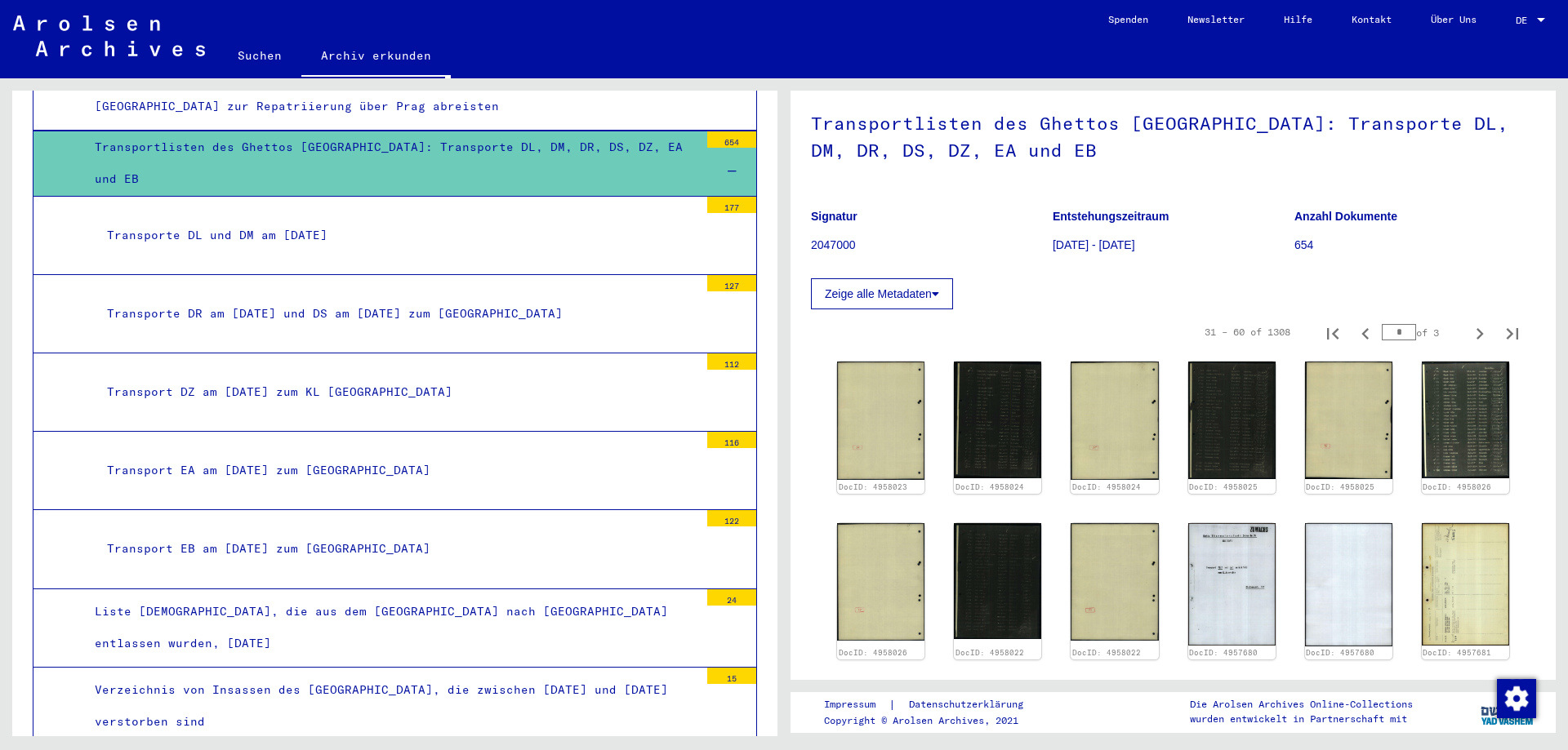
click at [355, 533] on div "Transport EB am [DATE] zum [GEOGRAPHIC_DATA]" at bounding box center [397, 549] width 605 height 32
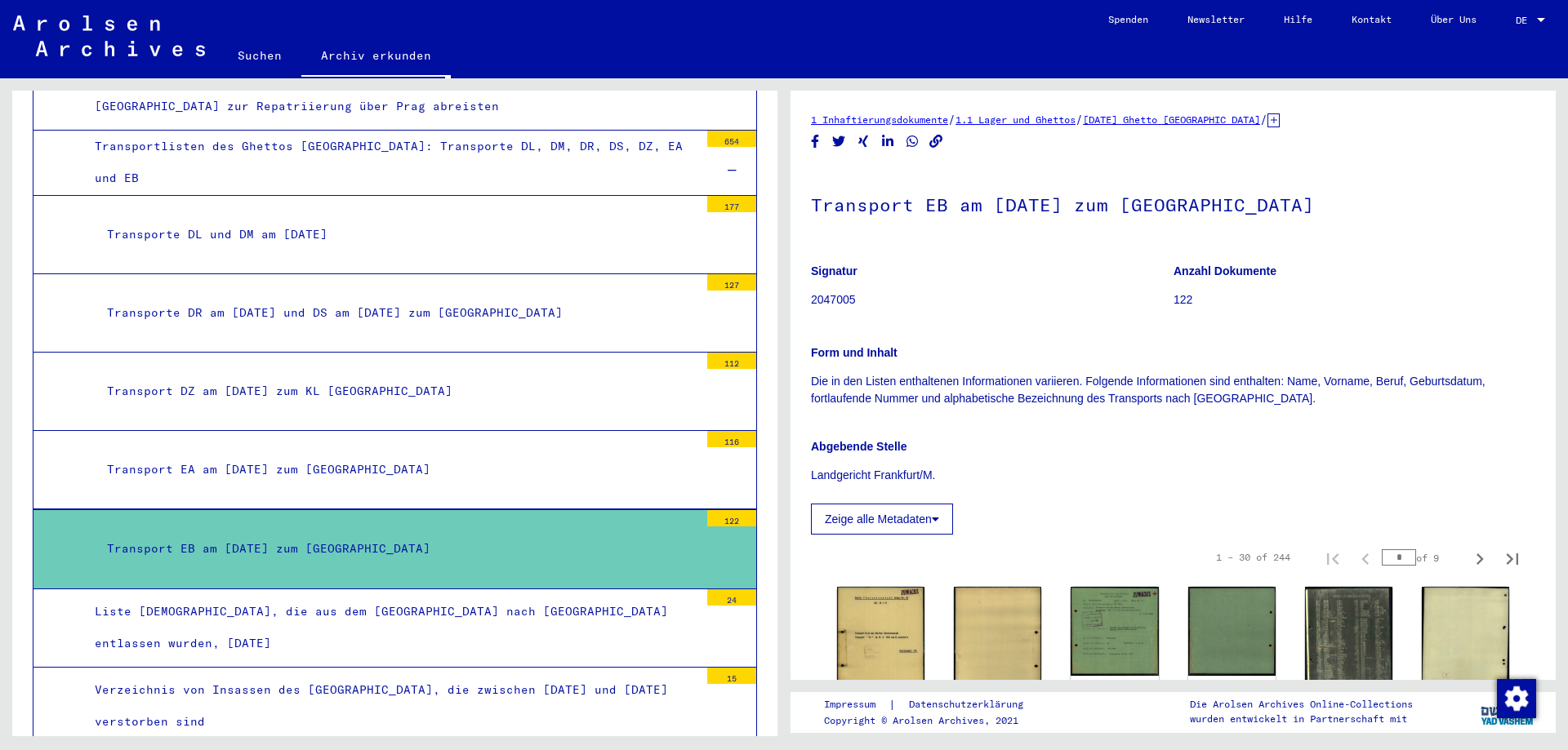
click at [1538, 18] on div at bounding box center [1541, 20] width 8 height 4
click at [1505, 26] on span "English" at bounding box center [1499, 29] width 40 height 12
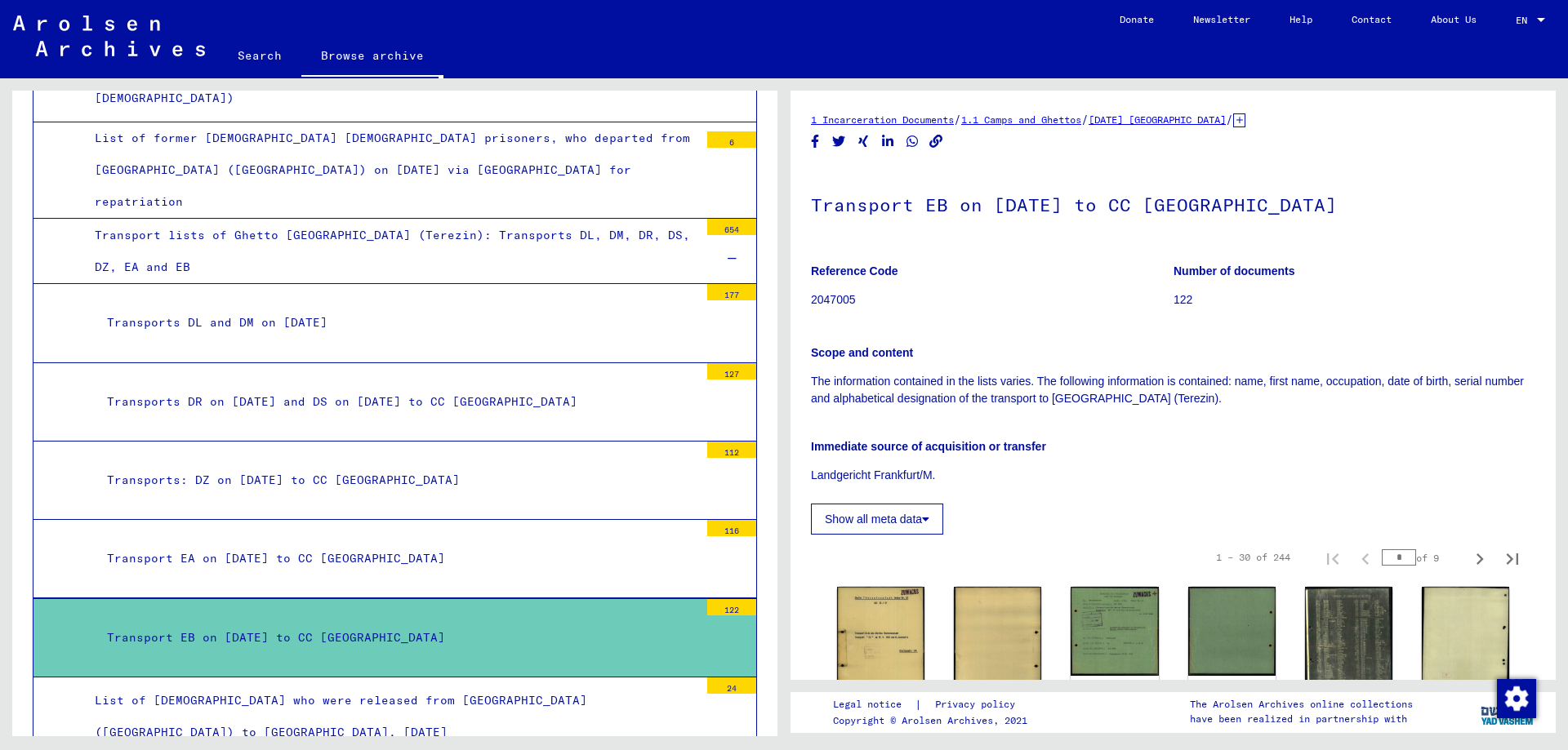
scroll to position [5268, 0]
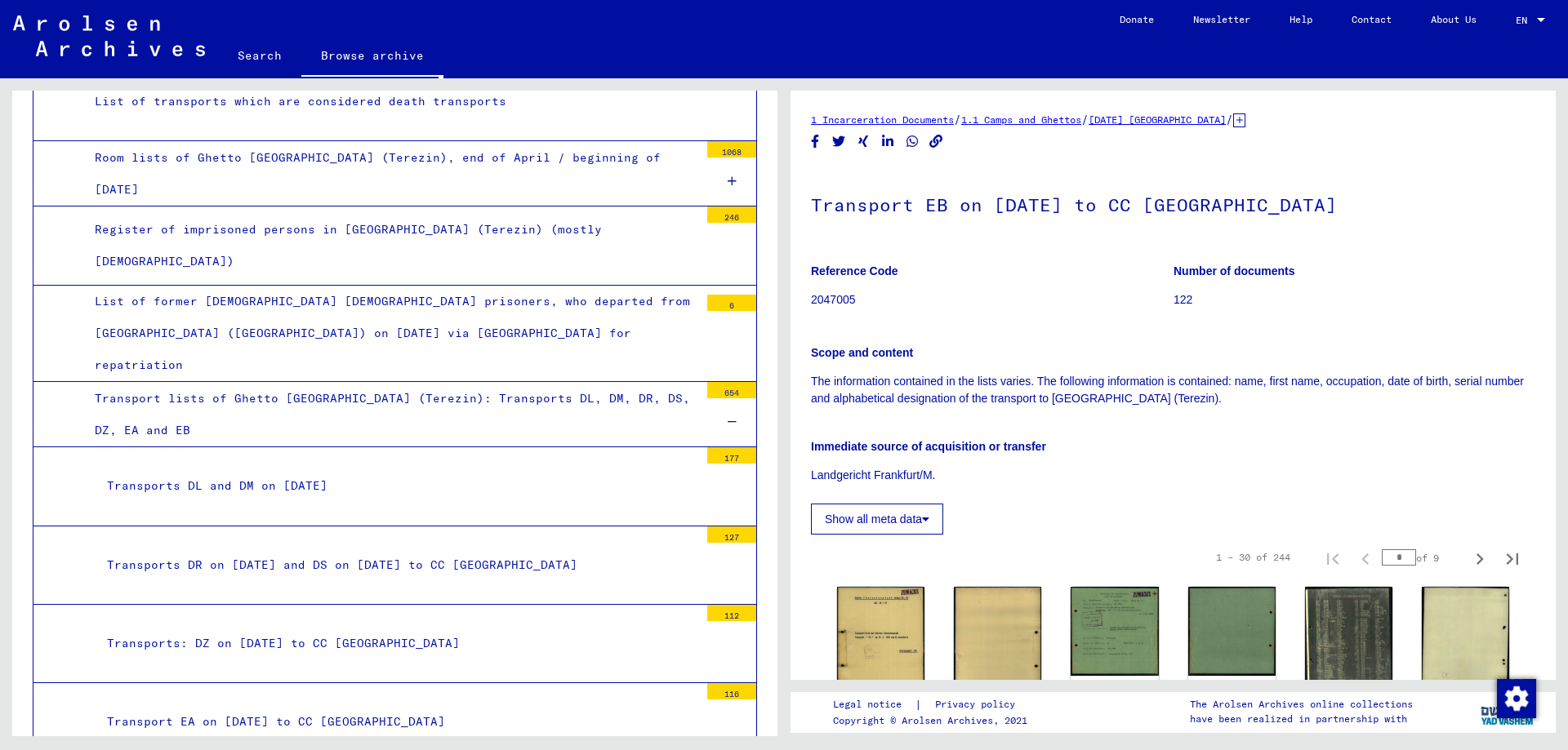
click at [293, 383] on div "Transport lists of Ghetto [GEOGRAPHIC_DATA] (Terezin): Transports DL, DM, DR, D…" at bounding box center [390, 415] width 616 height 64
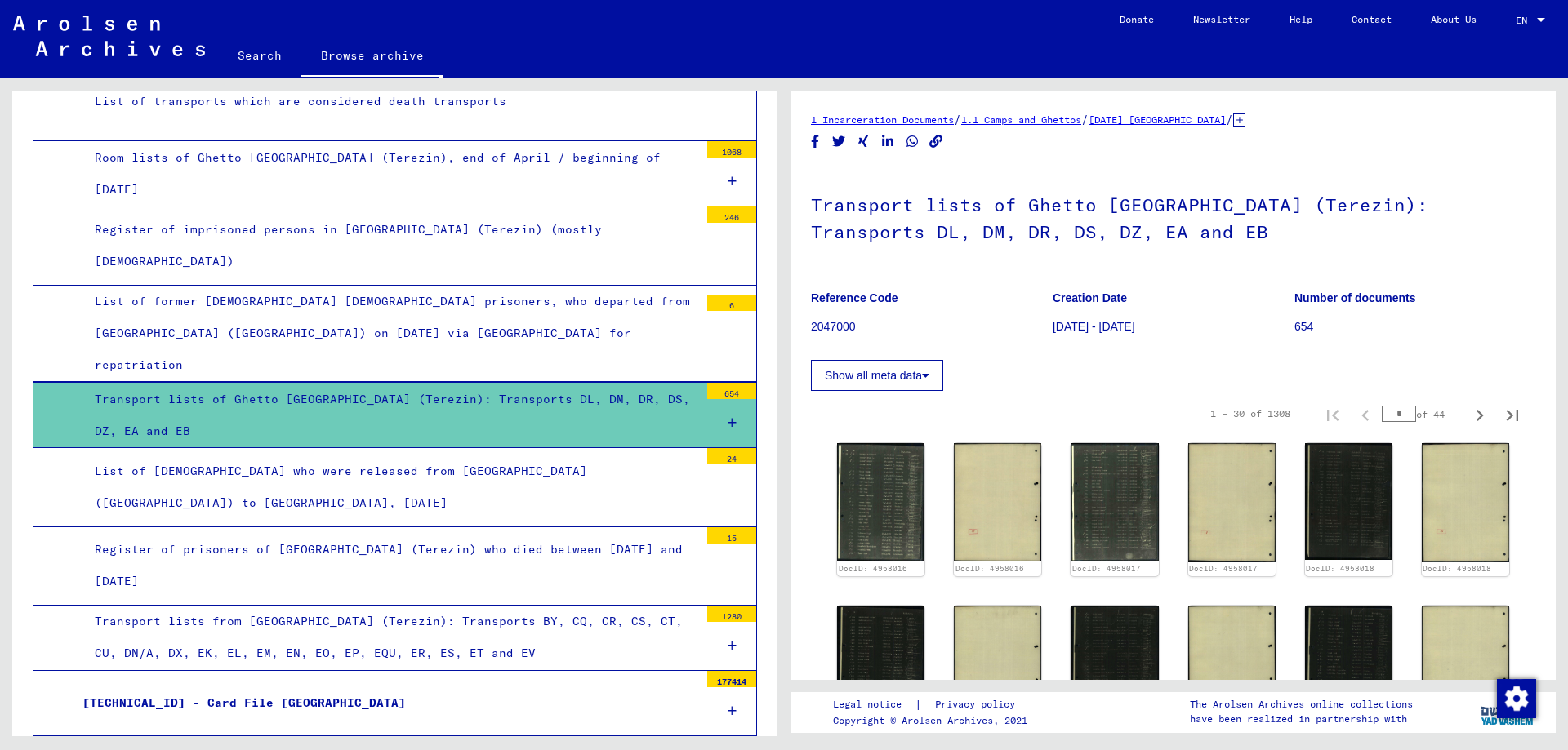
drag, startPoint x: 1136, startPoint y: 236, endPoint x: 805, endPoint y: 209, distance: 332.1
copy h1 "Transport lists of Ghetto [GEOGRAPHIC_DATA] (Terezin): Transports DL, DM, DR, D…"
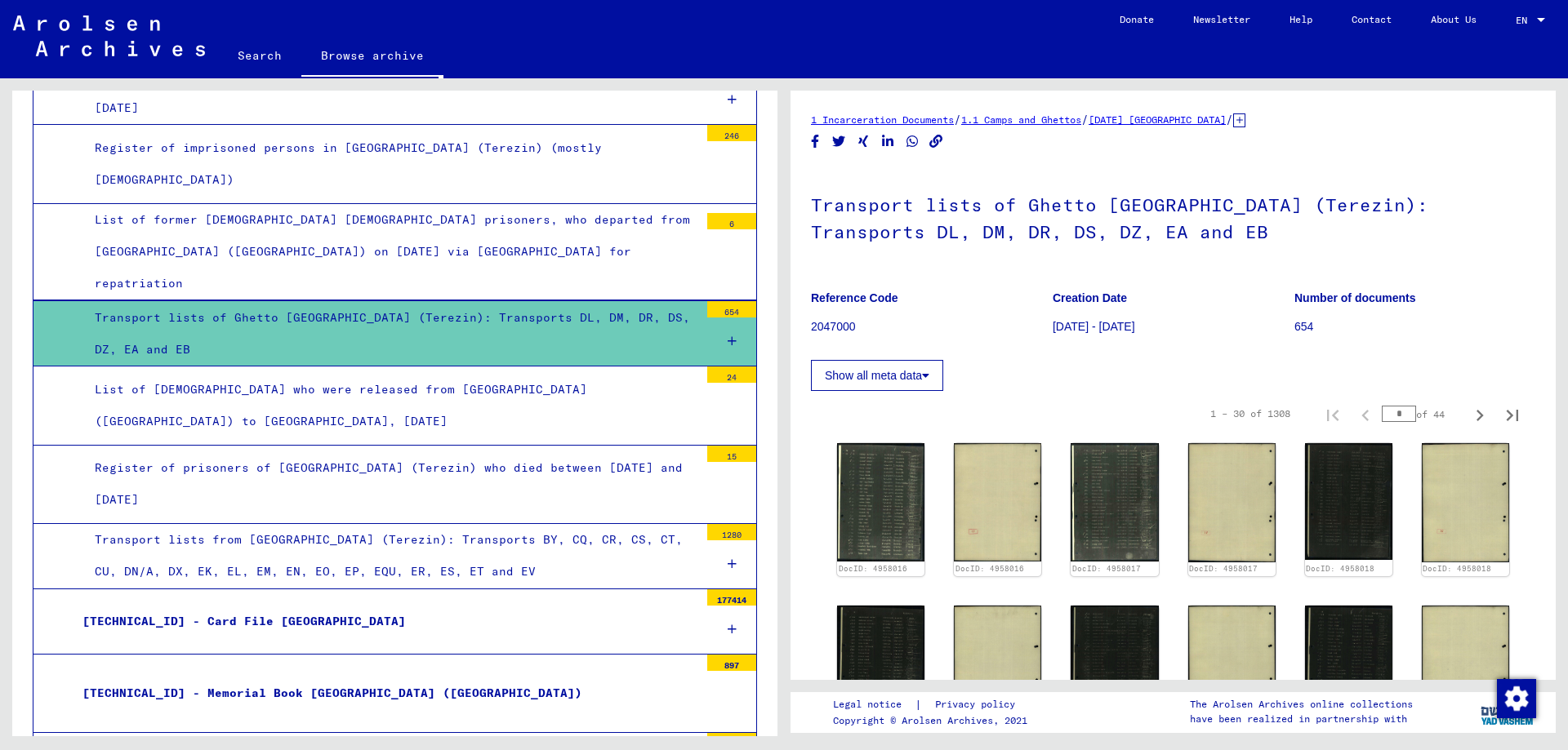
click at [408, 524] on div "Transport lists from [GEOGRAPHIC_DATA] (Terezin): Transports BY, CQ, CR, CS, CT…" at bounding box center [390, 556] width 616 height 64
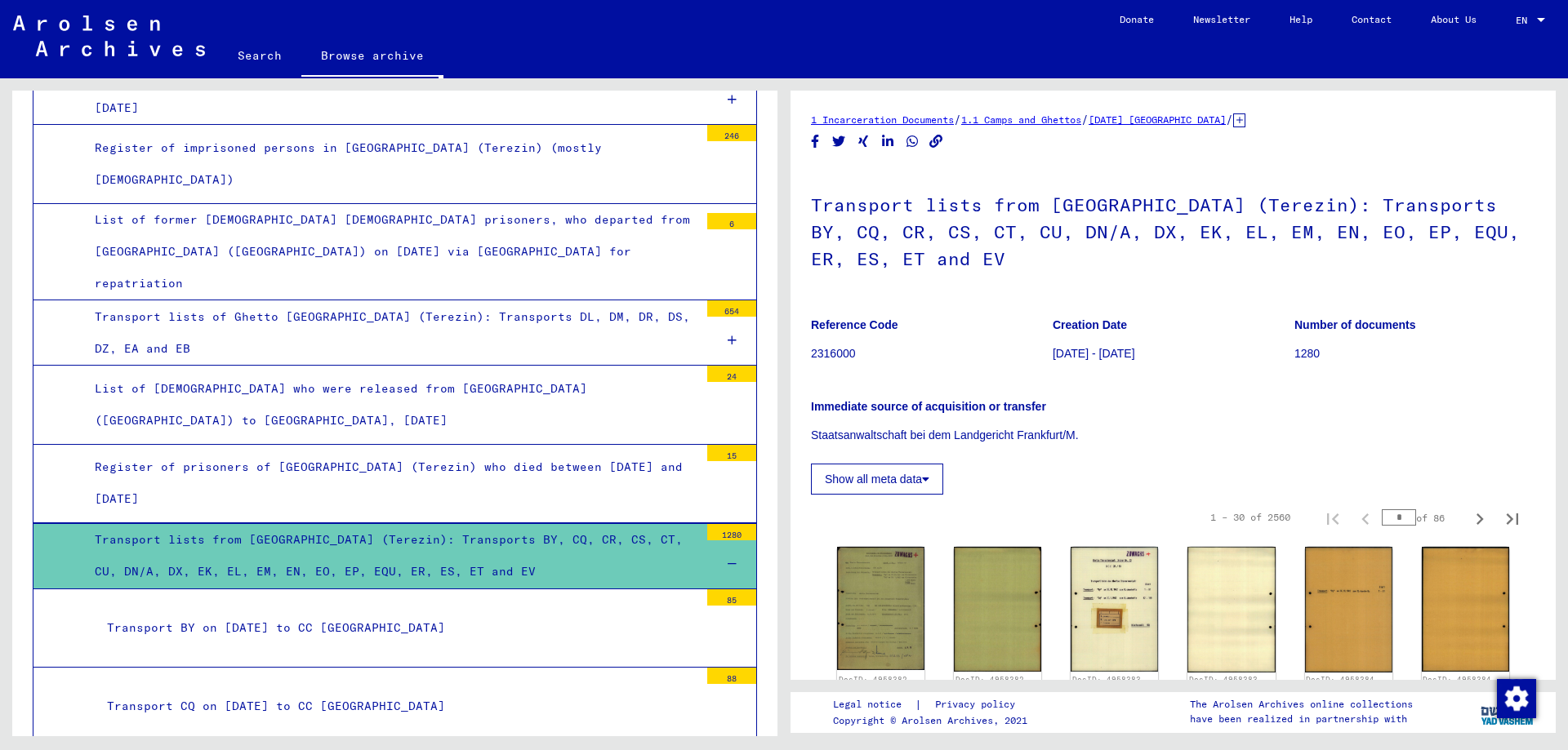
drag, startPoint x: 1126, startPoint y: 262, endPoint x: 792, endPoint y: 207, distance: 338.5
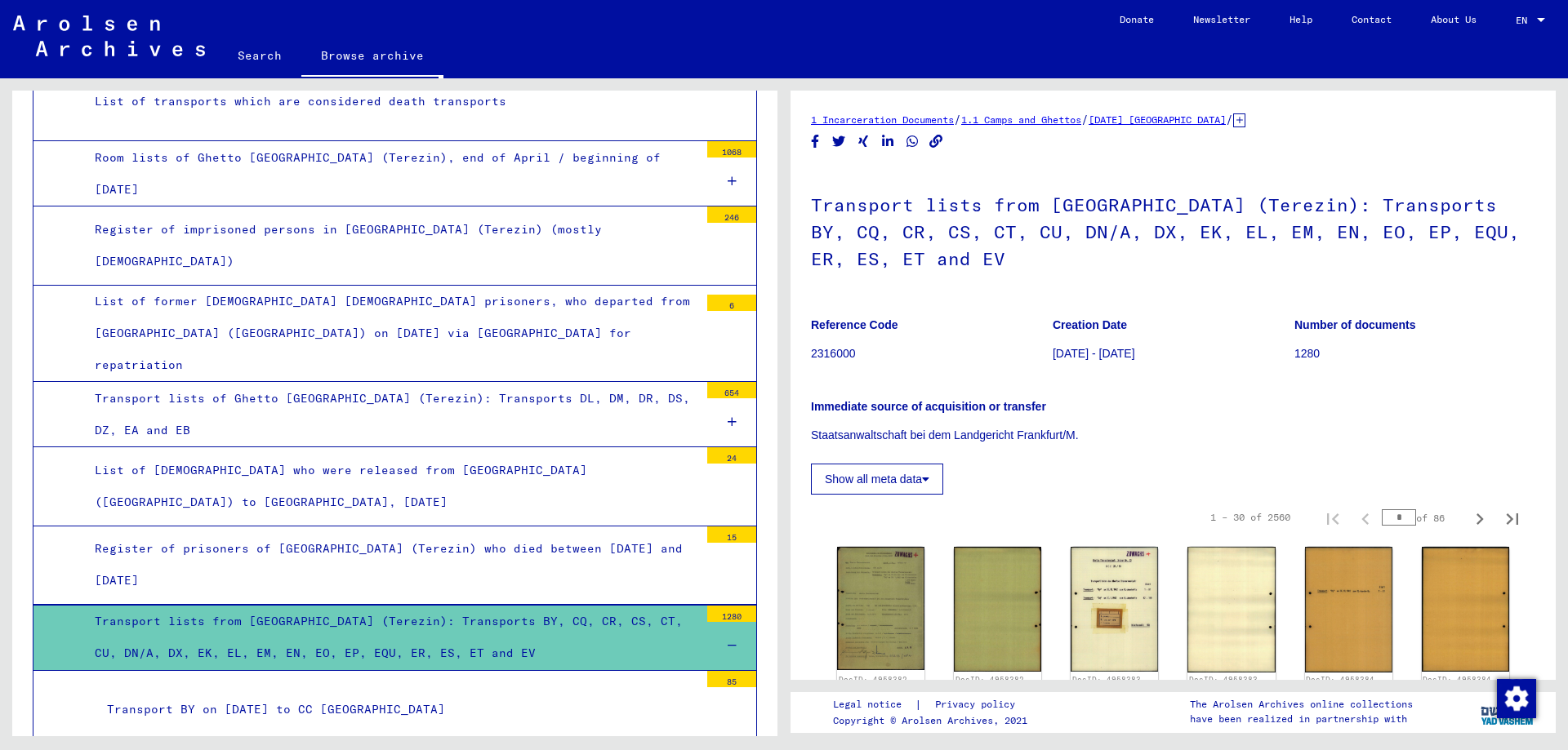
scroll to position [5186, 0]
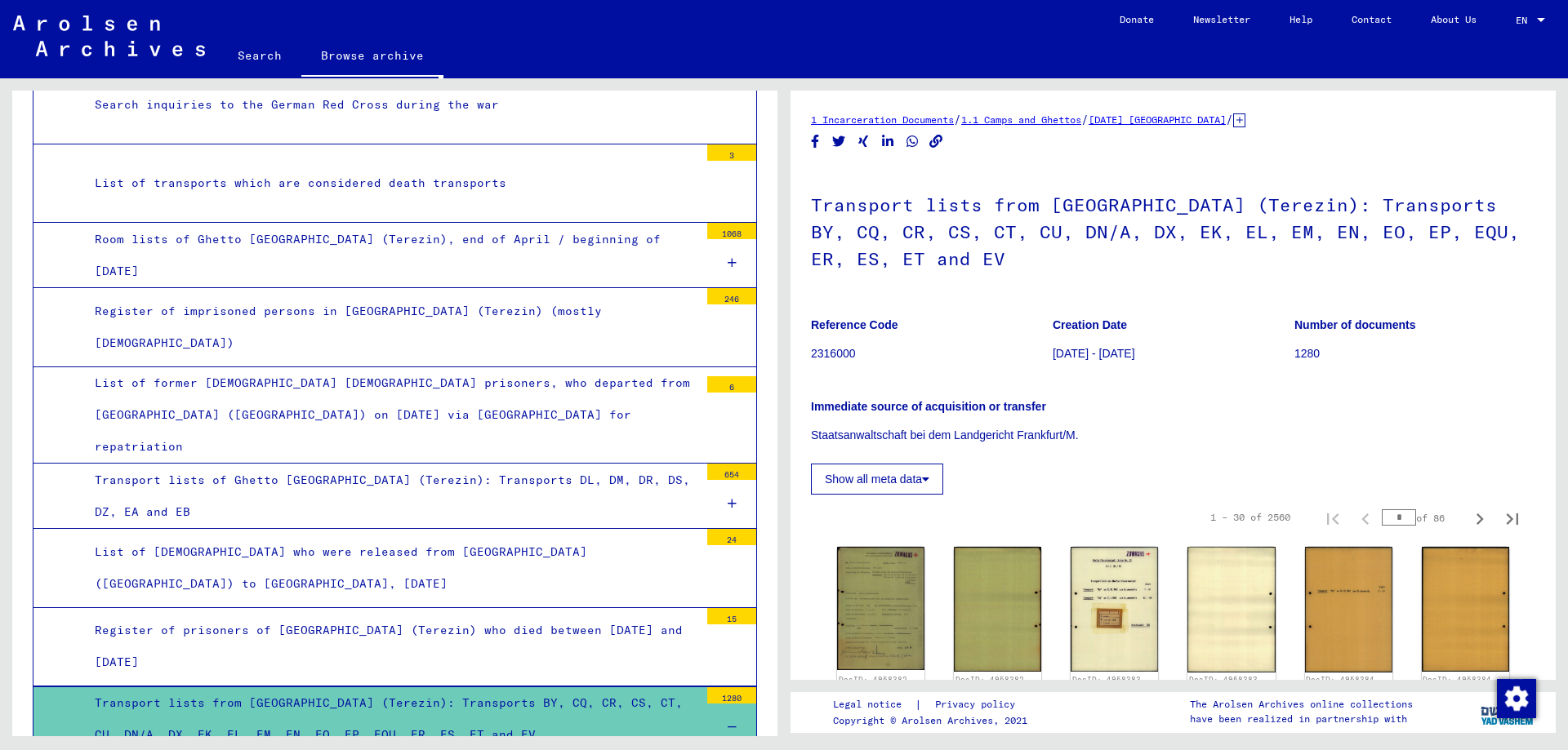
click at [355, 465] on div "Transport lists of Ghetto [GEOGRAPHIC_DATA] (Terezin): Transports DL, DM, DR, D…" at bounding box center [390, 496] width 616 height 64
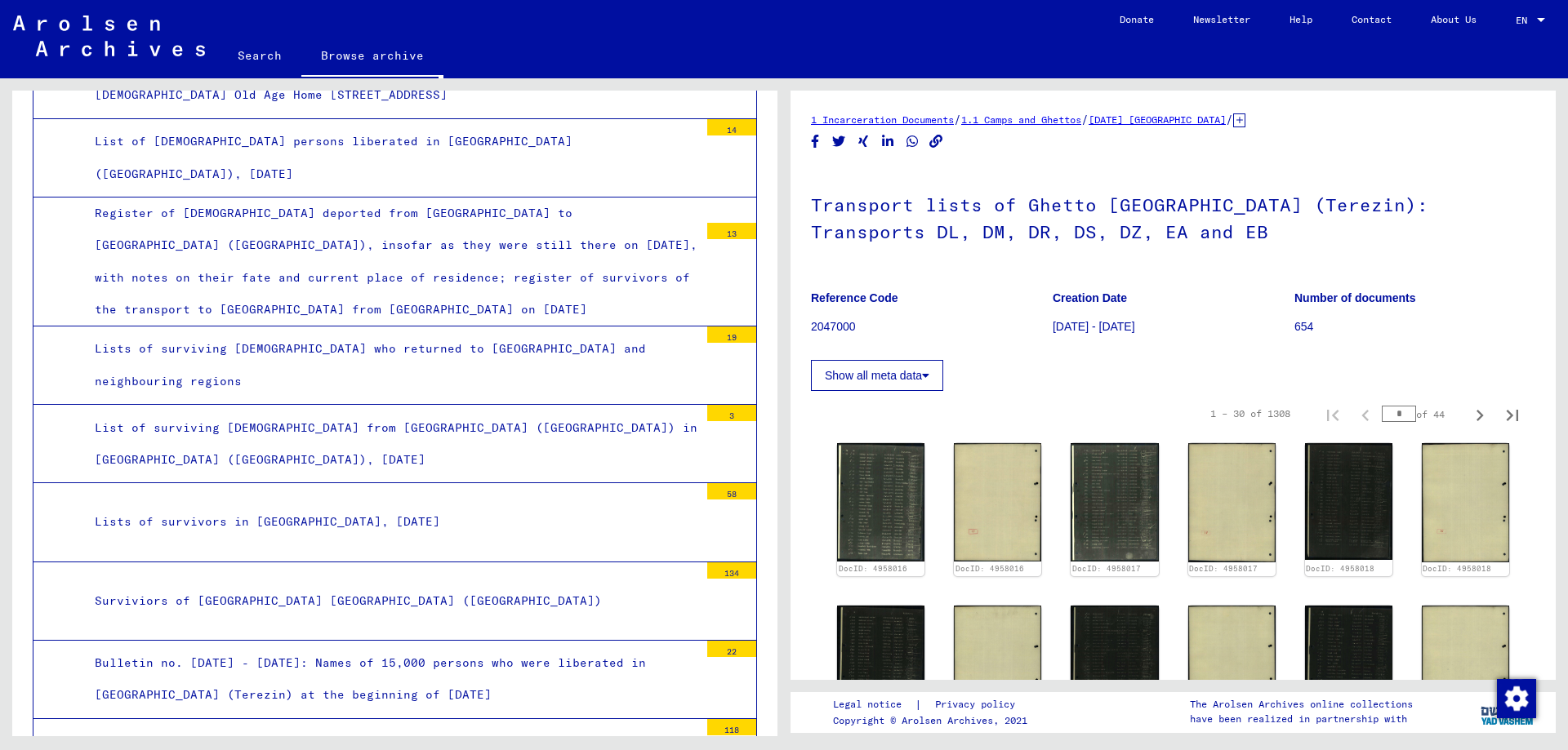
scroll to position [4370, 0]
